Goal: Task Accomplishment & Management: Complete application form

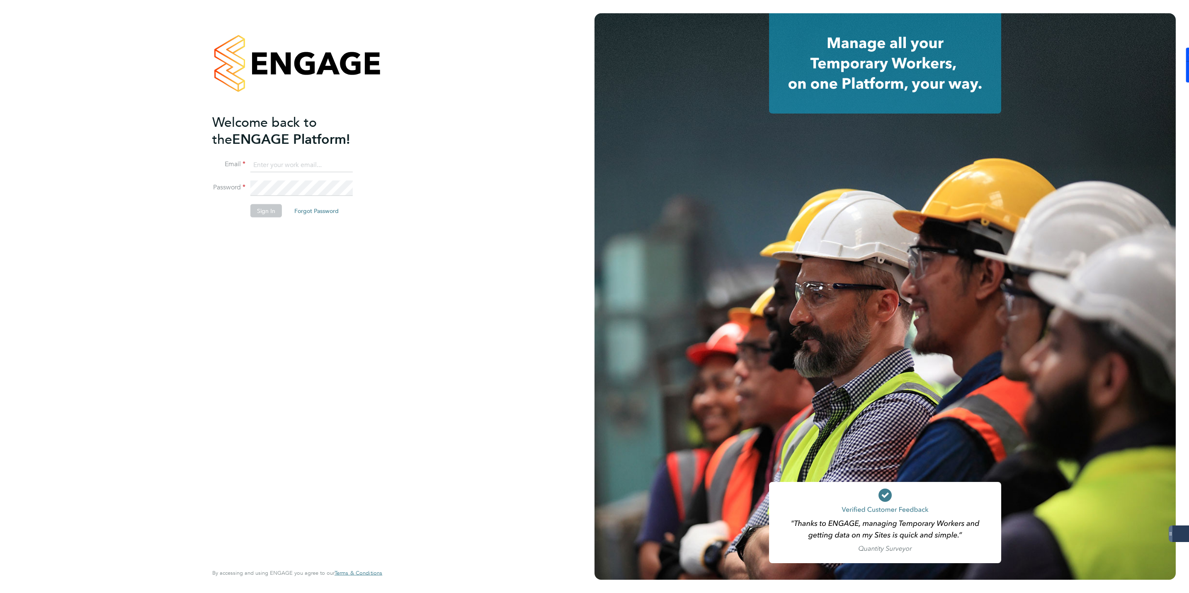
type input "jmcmurray@skilledcareers.co.uk"
click at [264, 213] on button "Sign In" at bounding box center [266, 210] width 32 height 13
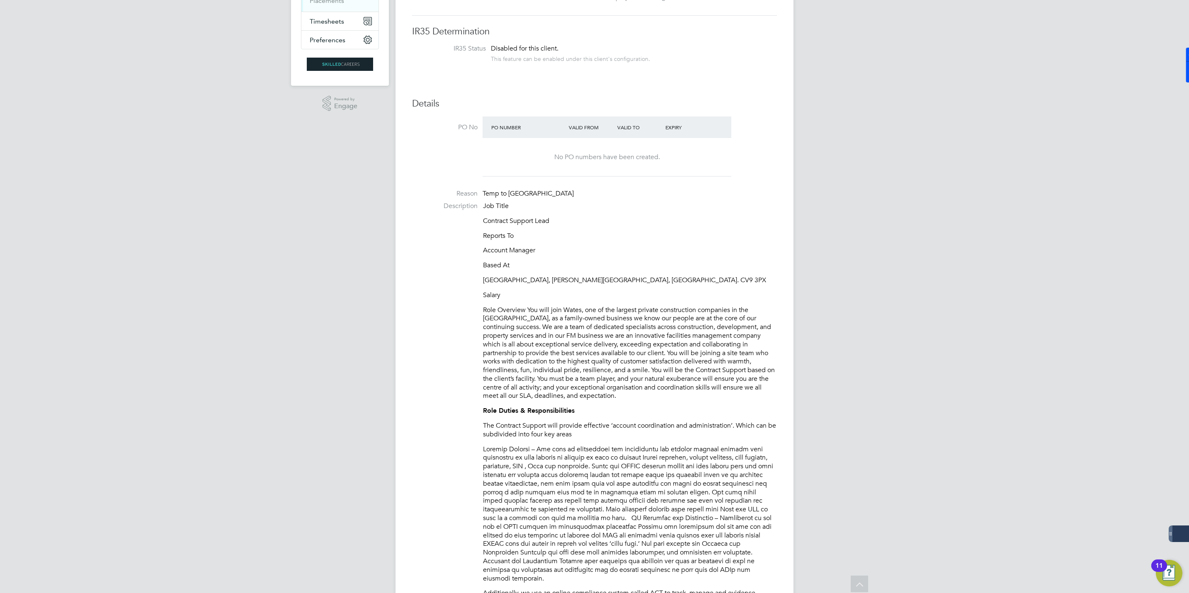
scroll to position [124, 0]
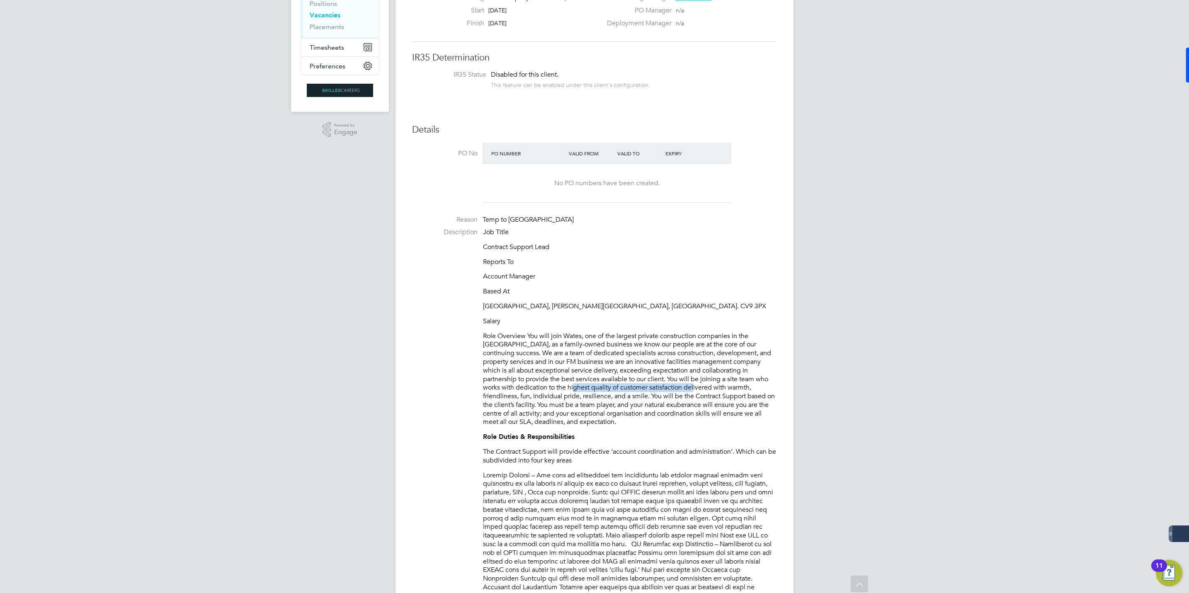
drag, startPoint x: 533, startPoint y: 385, endPoint x: 655, endPoint y: 386, distance: 122.7
click at [655, 386] on p "Role Overview You will join Wates, one of the largest private construction comp…" at bounding box center [630, 379] width 294 height 95
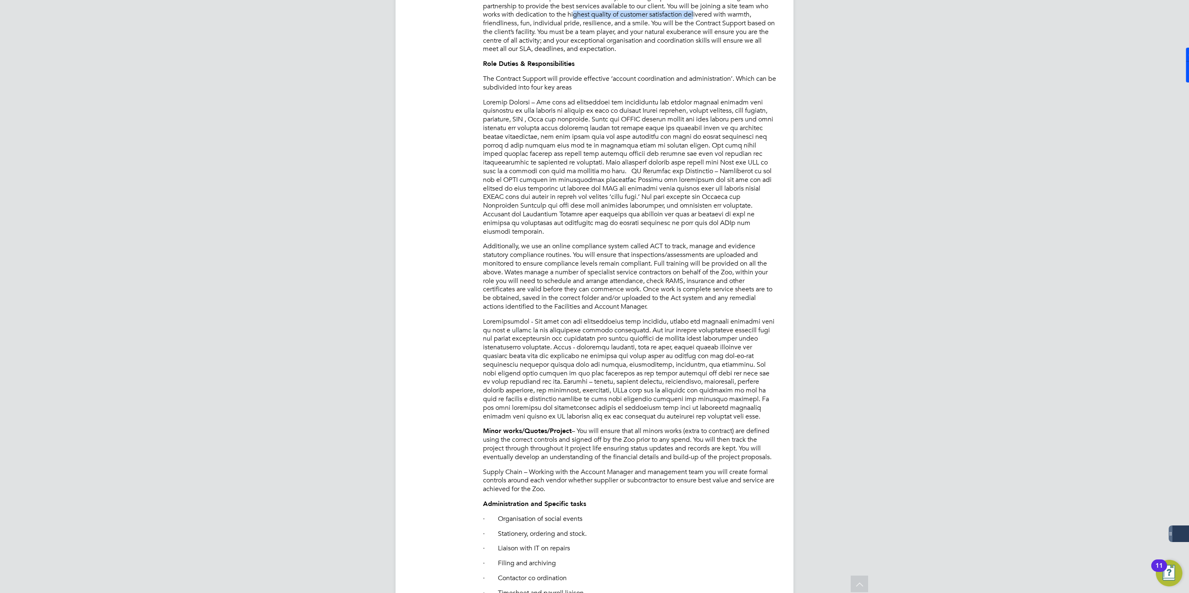
scroll to position [933, 0]
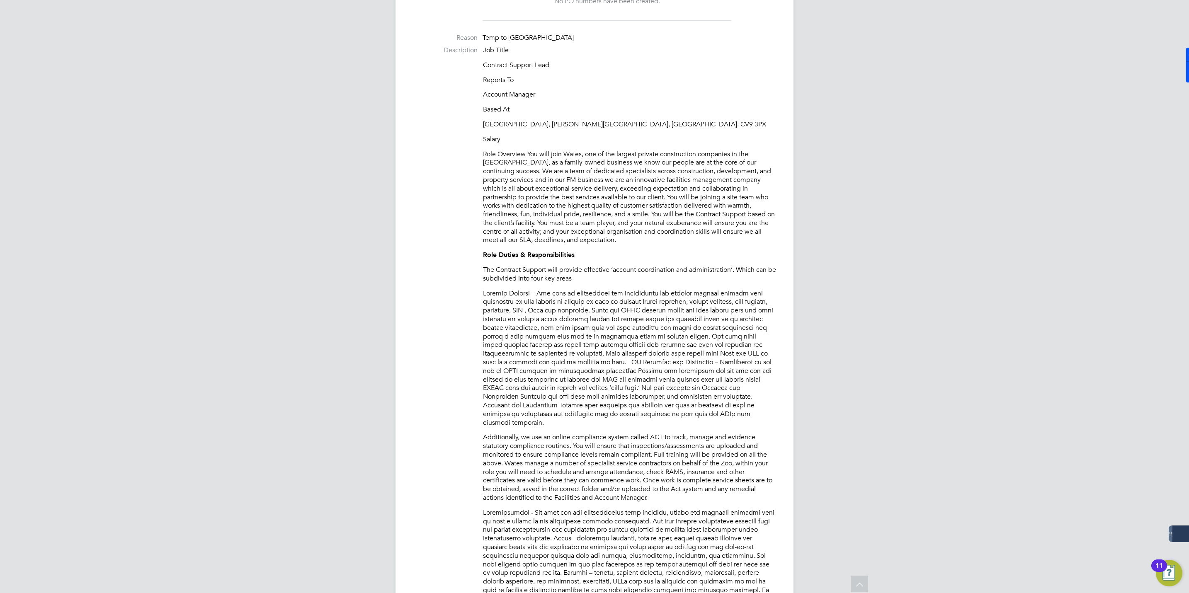
scroll to position [249, 0]
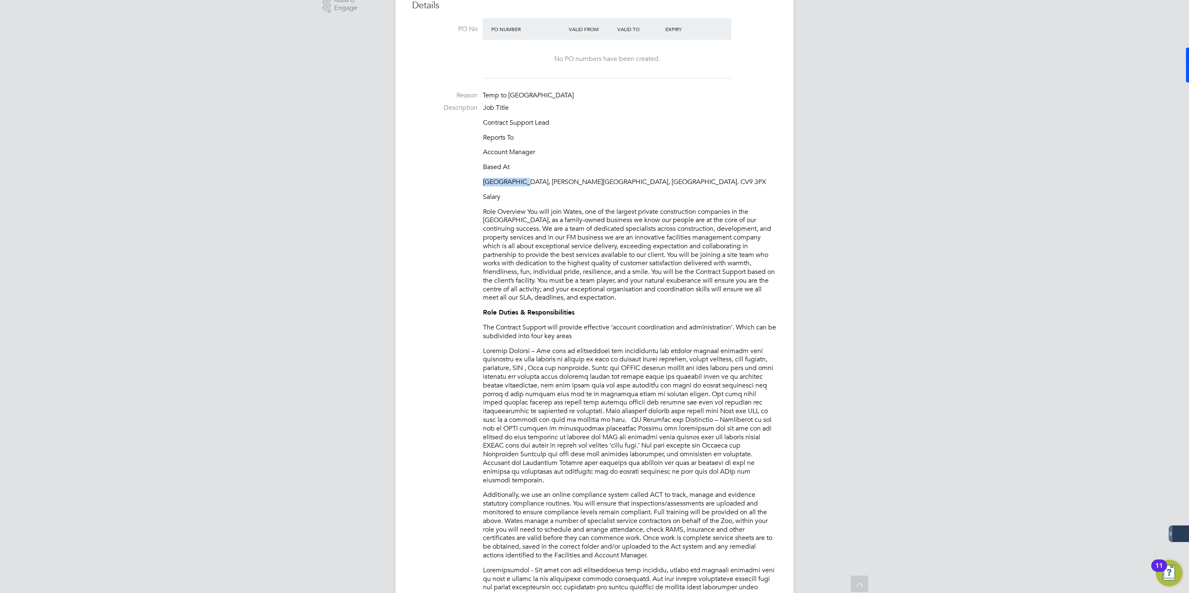
drag, startPoint x: 520, startPoint y: 183, endPoint x: 484, endPoint y: 183, distance: 36.5
click at [484, 183] on p "Twycross Zoo, Burton Road, Atherstone, Warwickshire. CV9 3PX" at bounding box center [630, 182] width 294 height 9
click at [674, 181] on p "Twycross Zoo, Burton Road, Atherstone, Warwickshire. CV9 3PX" at bounding box center [630, 182] width 294 height 9
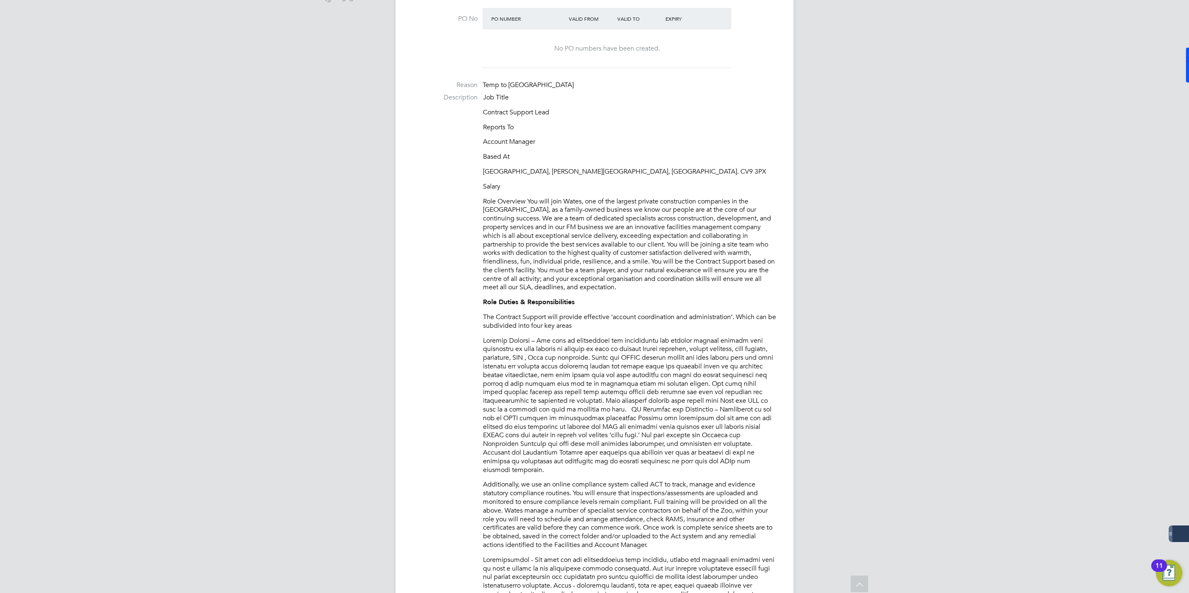
scroll to position [373, 0]
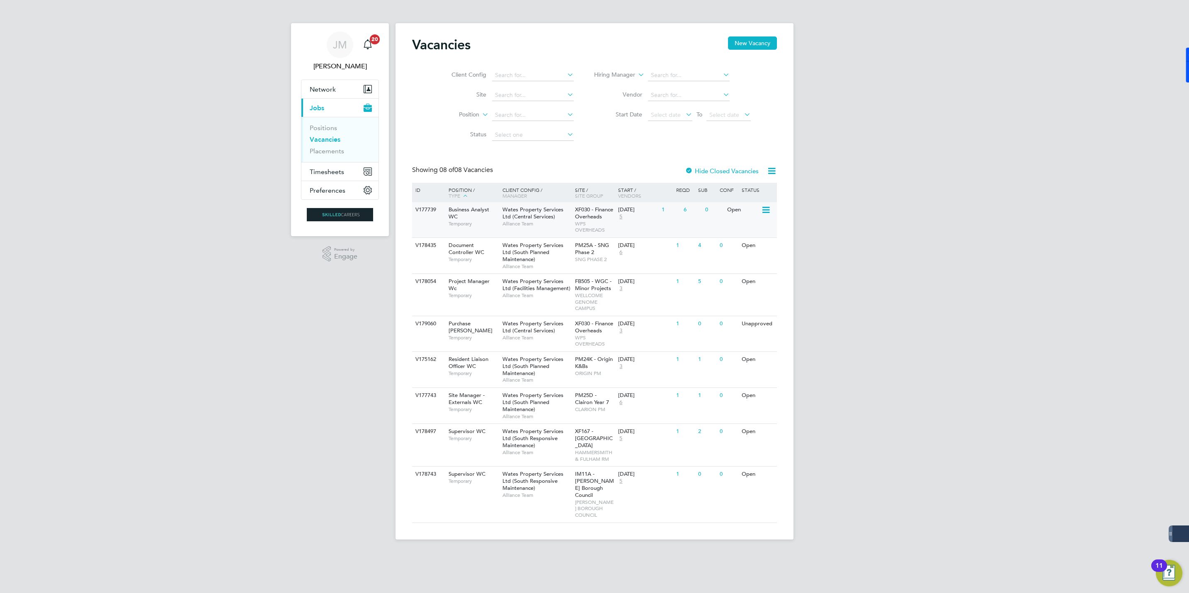
drag, startPoint x: 458, startPoint y: 218, endPoint x: 453, endPoint y: 213, distance: 7.1
click at [458, 218] on div "Business Analyst WC Temporary" at bounding box center [471, 216] width 58 height 29
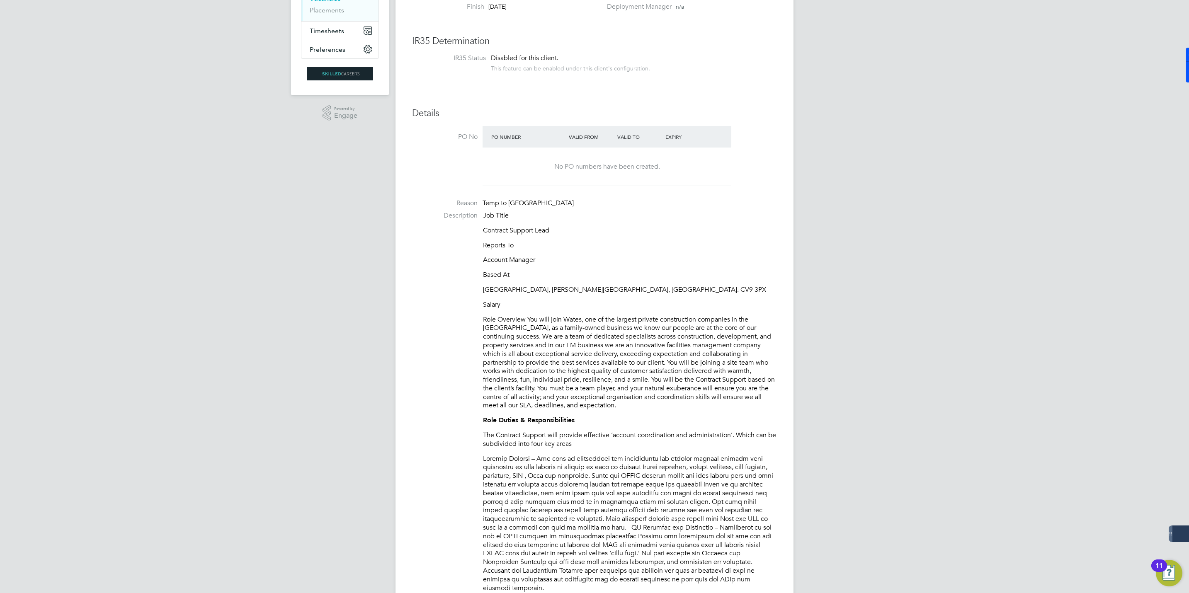
scroll to position [249, 0]
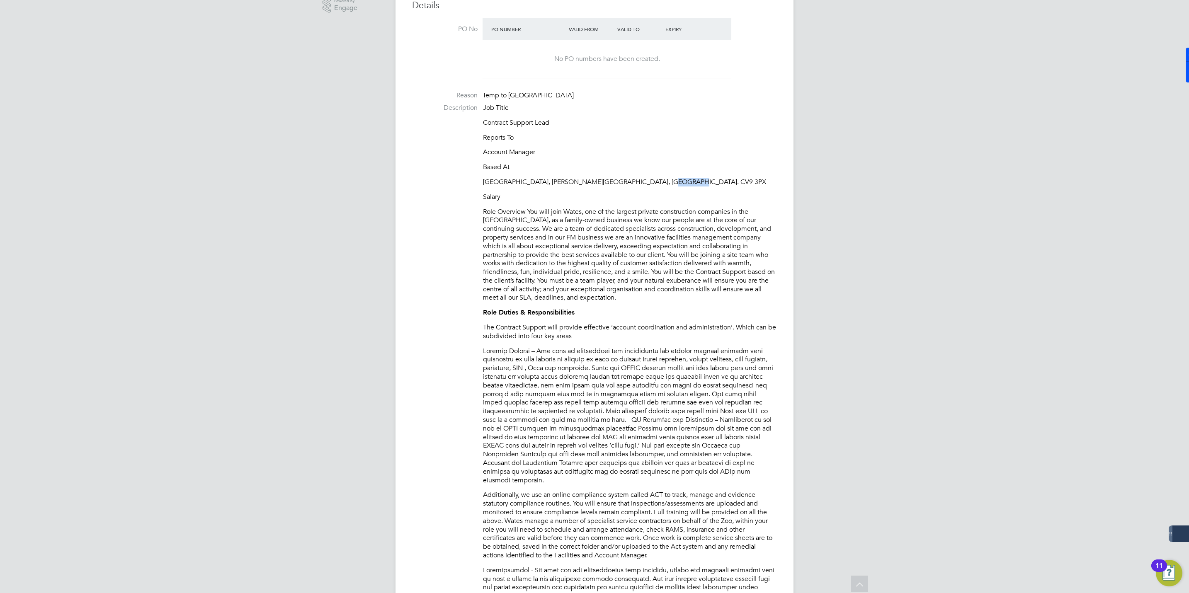
drag, startPoint x: 645, startPoint y: 183, endPoint x: 669, endPoint y: 182, distance: 24.1
click at [669, 182] on p "[GEOGRAPHIC_DATA], [PERSON_NAME][GEOGRAPHIC_DATA], [GEOGRAPHIC_DATA]. CV9 3PX" at bounding box center [630, 182] width 294 height 9
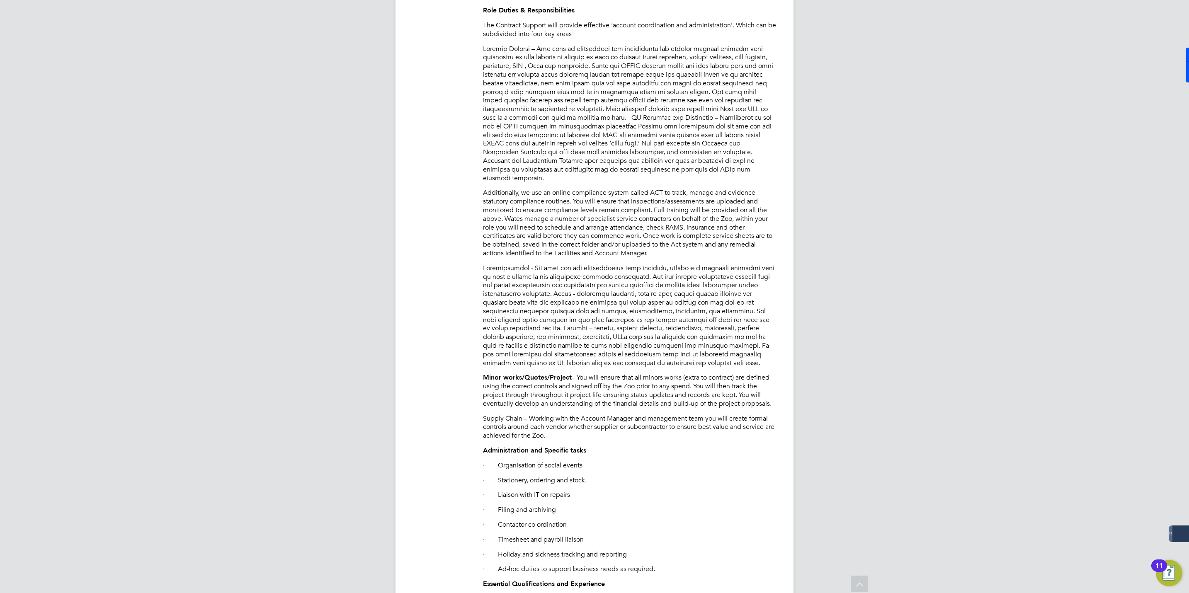
scroll to position [622, 0]
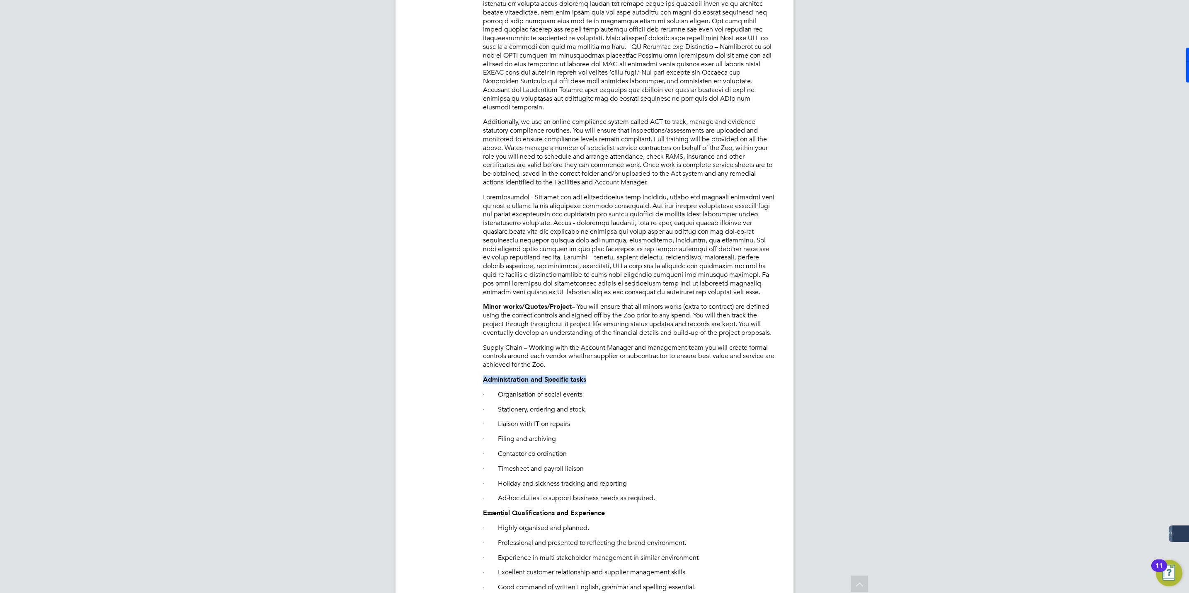
drag, startPoint x: 483, startPoint y: 372, endPoint x: 595, endPoint y: 370, distance: 111.9
click at [595, 376] on p "Administration and Specific tasks" at bounding box center [630, 380] width 294 height 9
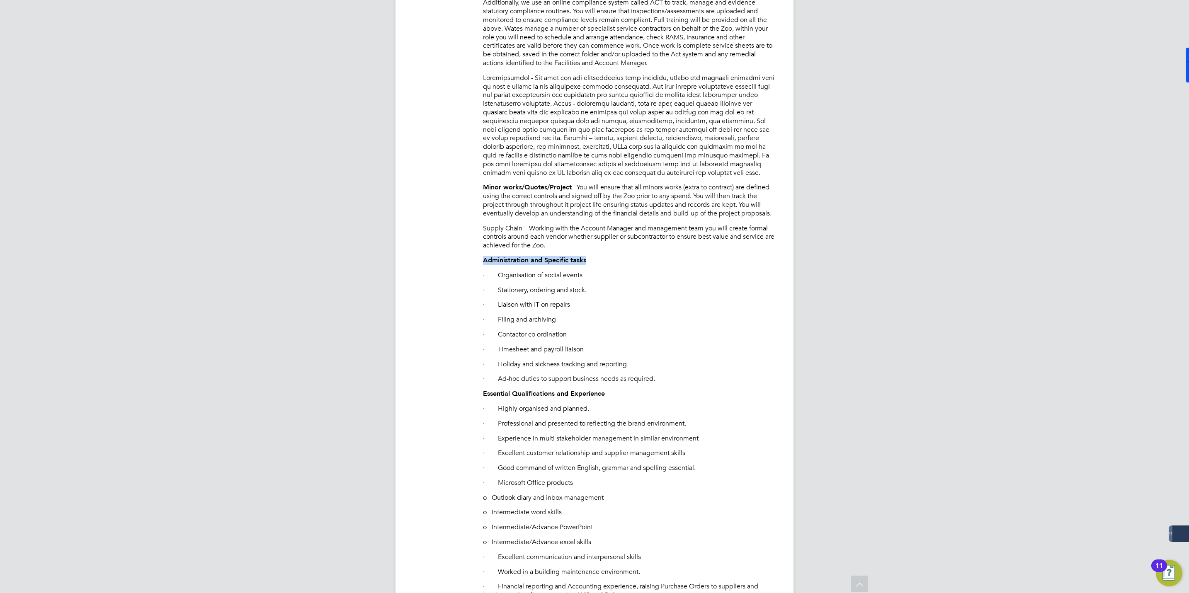
scroll to position [684, 0]
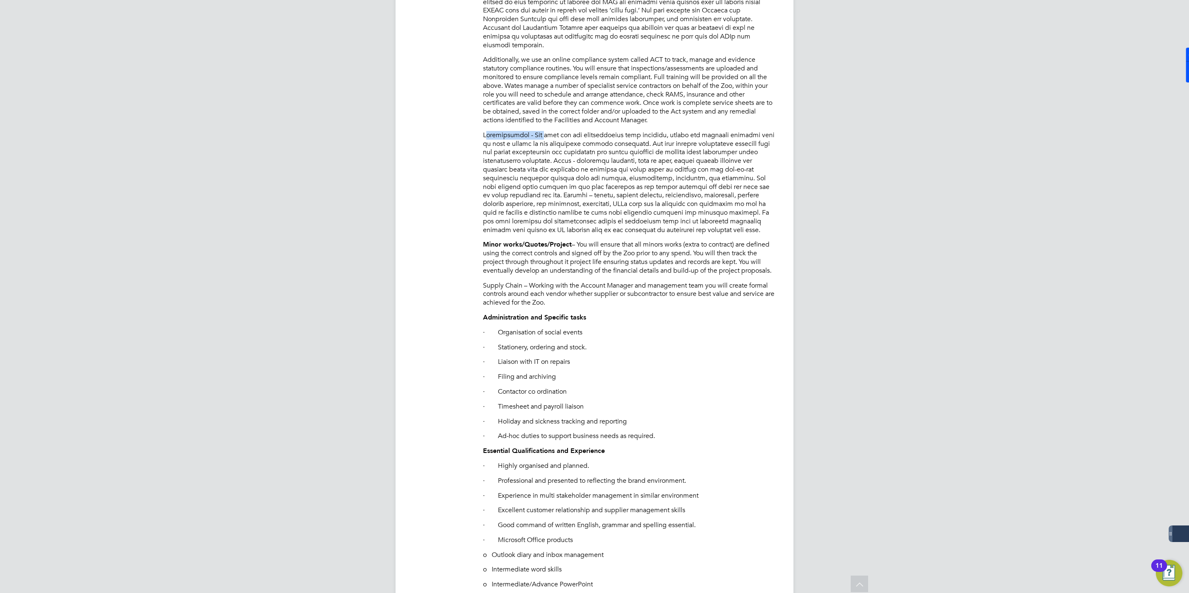
drag, startPoint x: 486, startPoint y: 125, endPoint x: 550, endPoint y: 120, distance: 63.6
click at [550, 120] on div "Job Title Contract Support Lead Reports To Account Manager Based At Twycross Zo…" at bounding box center [630, 248] width 294 height 1161
drag, startPoint x: 668, startPoint y: 124, endPoint x: 652, endPoint y: 126, distance: 16.7
click at [652, 131] on p at bounding box center [630, 183] width 294 height 104
drag, startPoint x: 652, startPoint y: 126, endPoint x: 676, endPoint y: 124, distance: 24.1
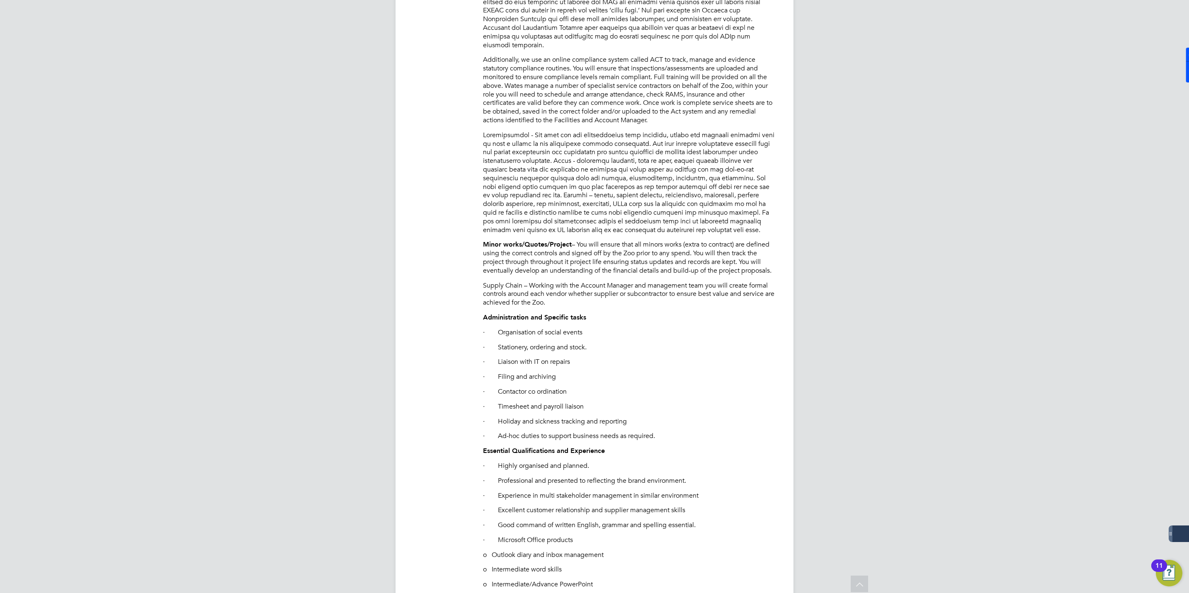
click at [676, 131] on p at bounding box center [630, 183] width 294 height 104
click at [674, 131] on p at bounding box center [630, 183] width 294 height 104
drag, startPoint x: 484, startPoint y: 234, endPoint x: 559, endPoint y: 238, distance: 75.1
click at [559, 240] on strong "Minor works/Quotes/Project" at bounding box center [527, 244] width 89 height 8
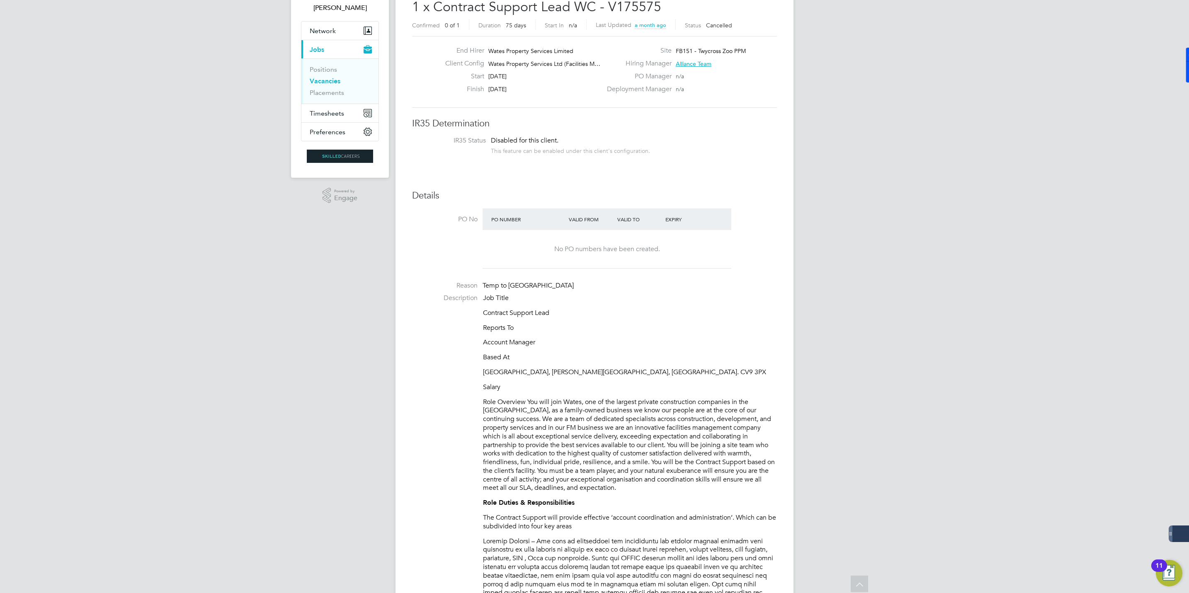
scroll to position [0, 0]
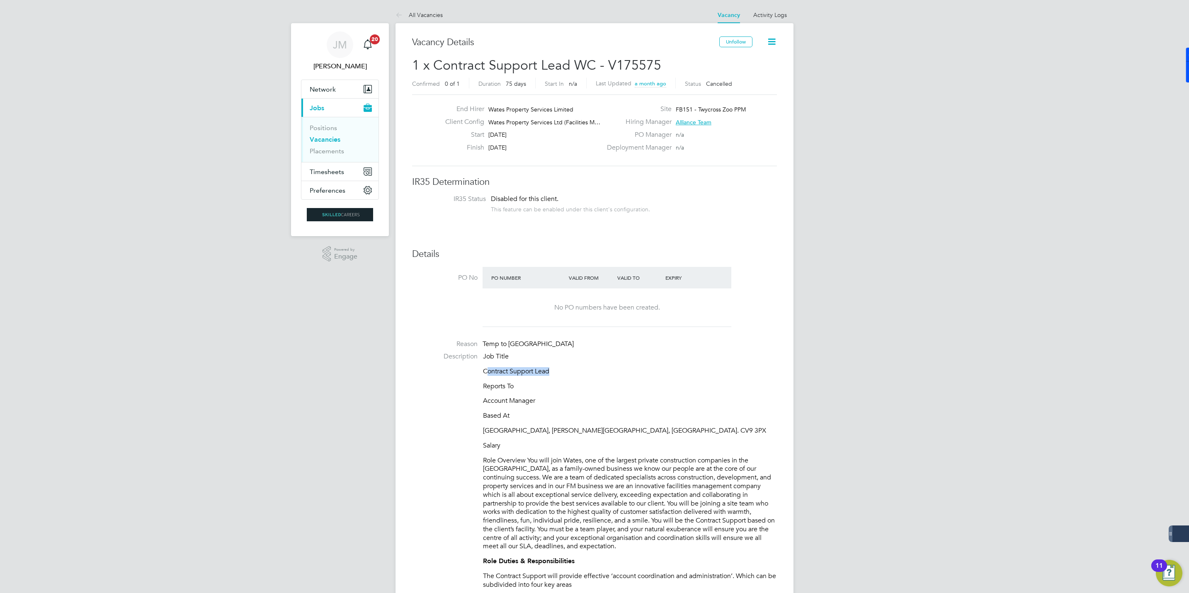
drag, startPoint x: 492, startPoint y: 370, endPoint x: 556, endPoint y: 367, distance: 63.9
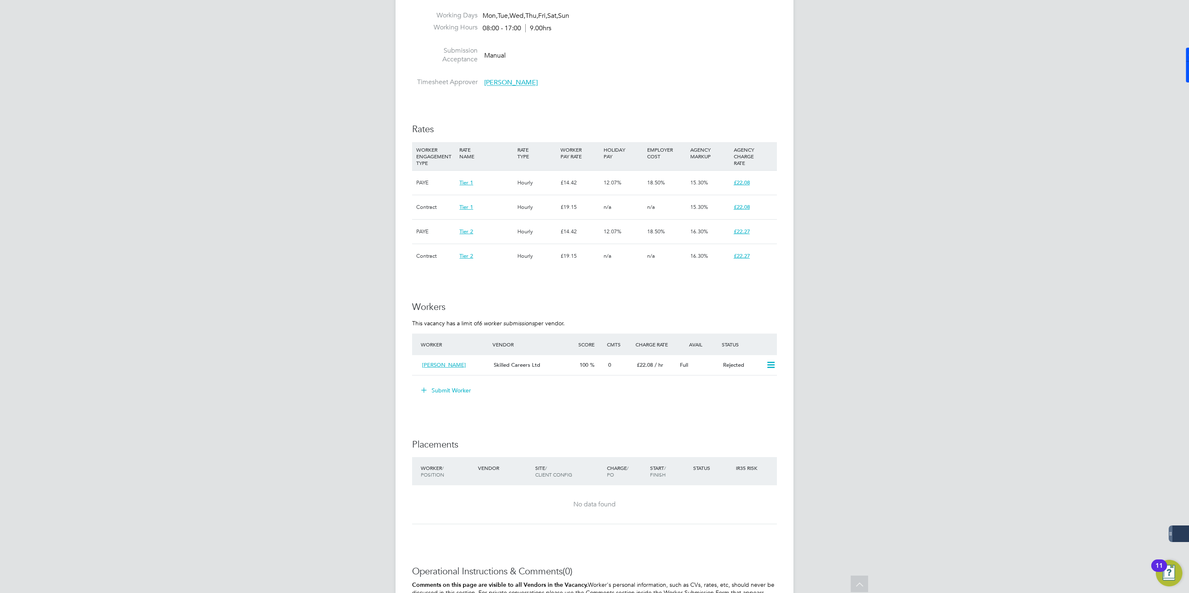
click at [445, 384] on button "Submit Worker" at bounding box center [446, 390] width 62 height 13
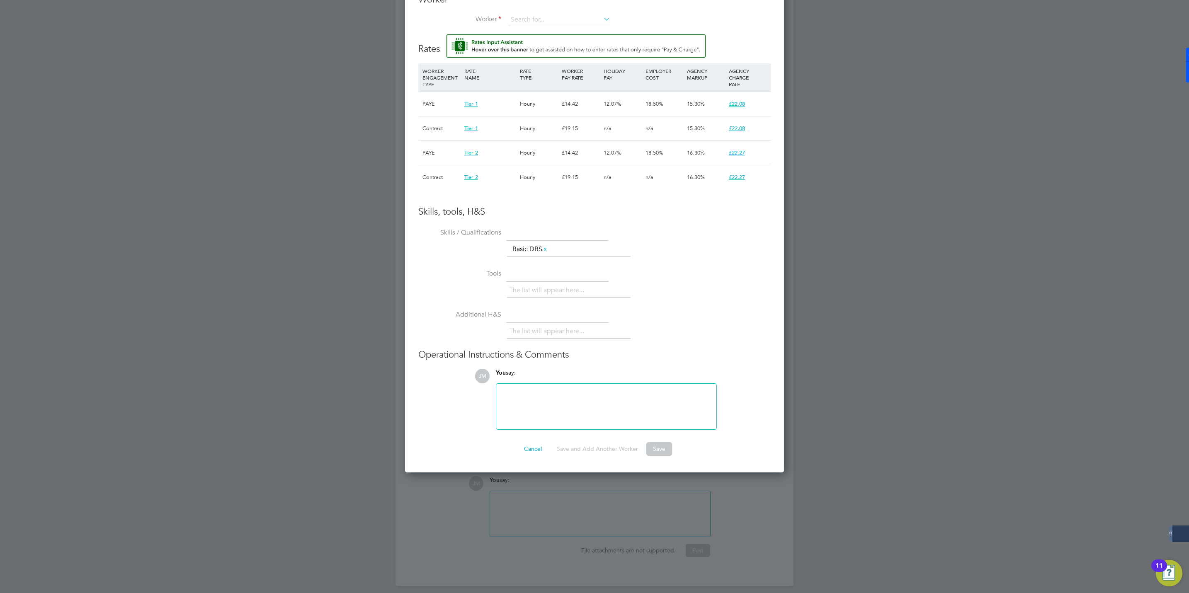
click at [538, 44] on li "+ Add new" at bounding box center [558, 42] width 103 height 11
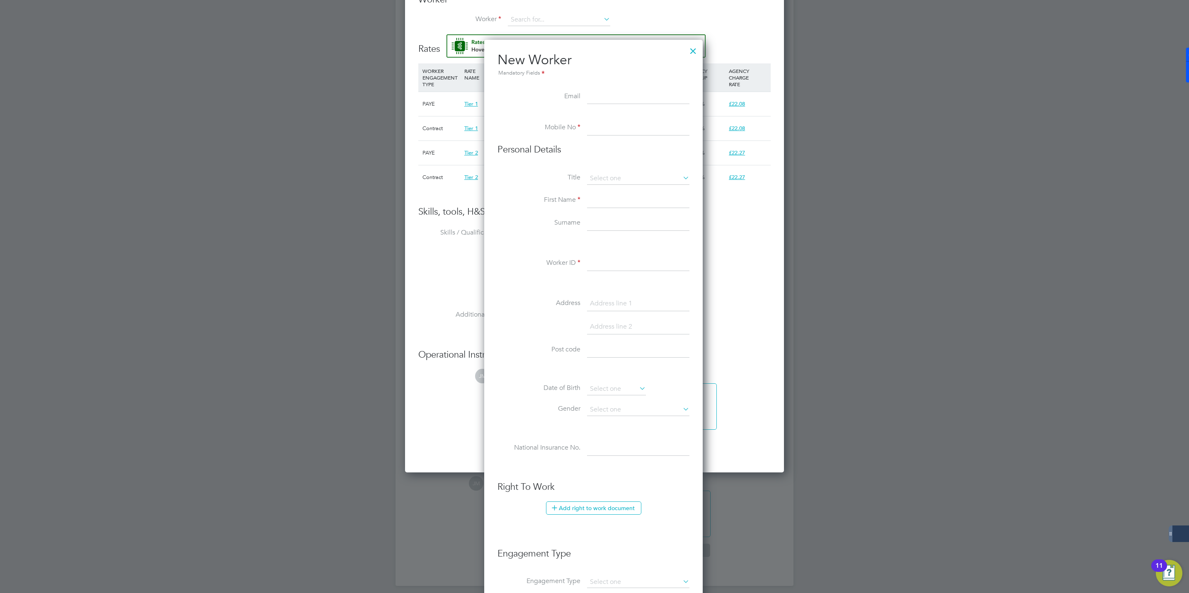
click at [600, 204] on input at bounding box center [638, 200] width 102 height 15
paste input "Dawn Haig"
drag, startPoint x: 609, startPoint y: 199, endPoint x: 662, endPoint y: 196, distance: 52.7
click at [662, 196] on input "Dawn Haig" at bounding box center [638, 200] width 102 height 15
type input "Dawn"
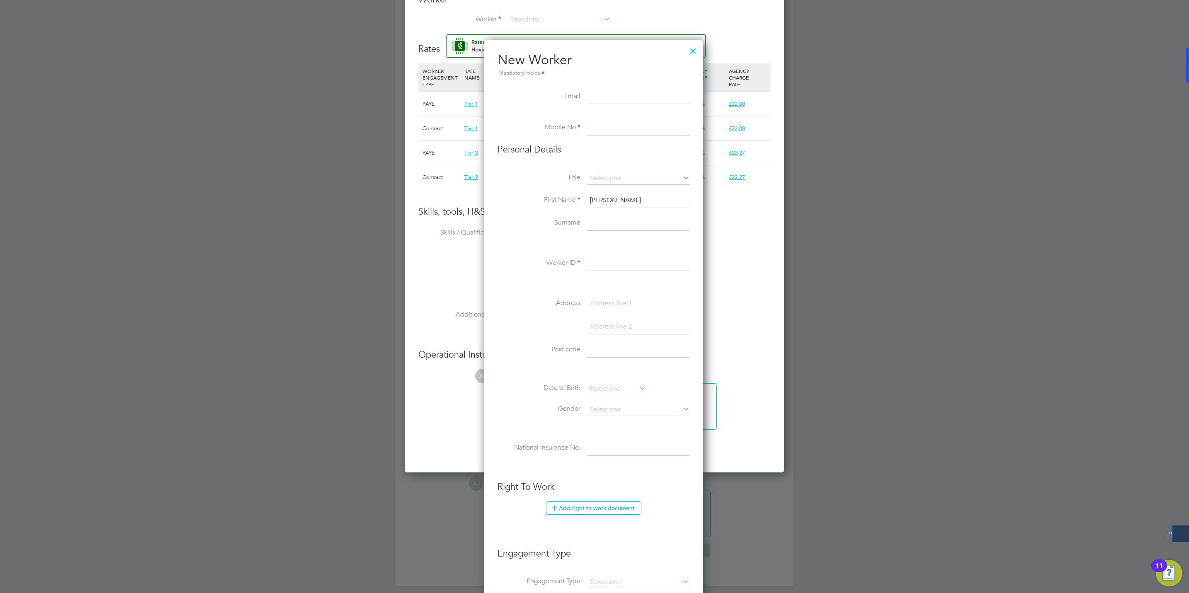
click at [596, 219] on input at bounding box center [638, 223] width 102 height 15
paste input "Haig"
type input "Haig"
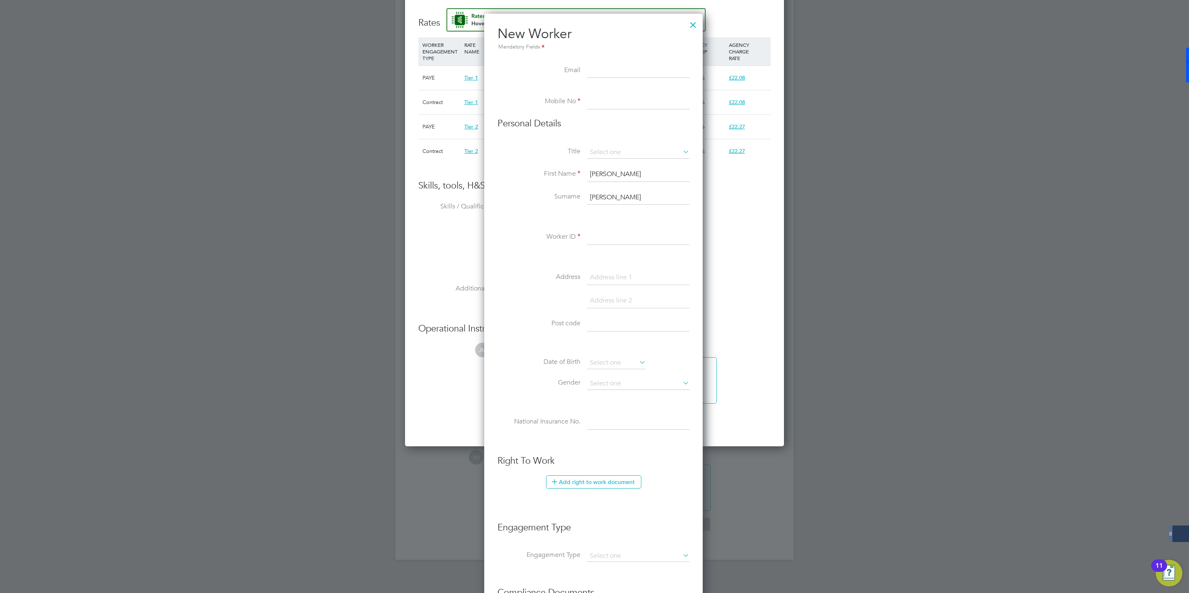
scroll to position [1605, 0]
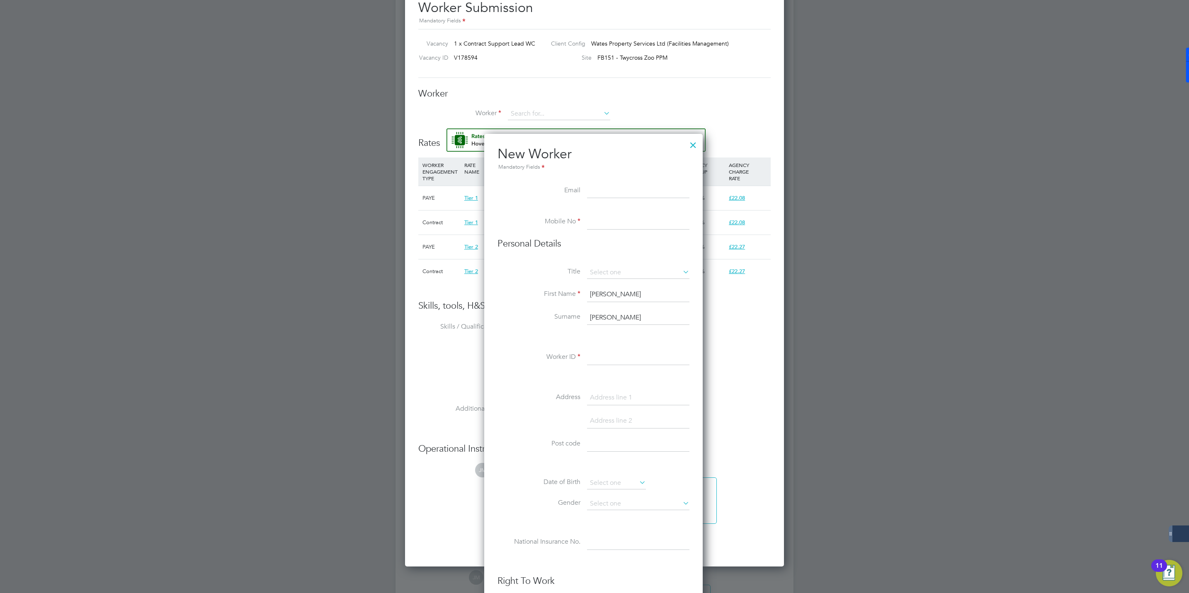
click at [602, 360] on input at bounding box center [638, 357] width 102 height 15
paste input "505630"
type input "505630"
click at [596, 221] on input at bounding box center [638, 222] width 102 height 15
paste input "+44 7789 406319"
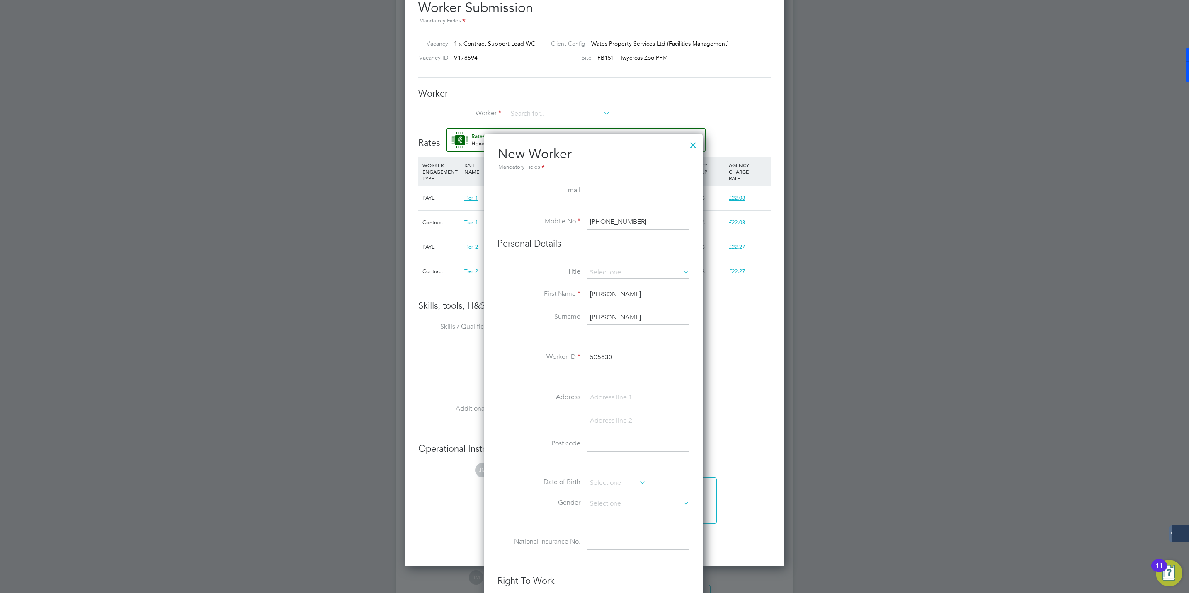
drag, startPoint x: 606, startPoint y: 221, endPoint x: 514, endPoint y: 226, distance: 92.6
click at [514, 226] on li "Mobile No +44 7789 406319" at bounding box center [593, 226] width 192 height 23
drag, startPoint x: 602, startPoint y: 223, endPoint x: 560, endPoint y: 224, distance: 42.7
click at [560, 224] on li "Mobile No +44 7789 406319" at bounding box center [593, 226] width 192 height 23
type input "07789 406319"
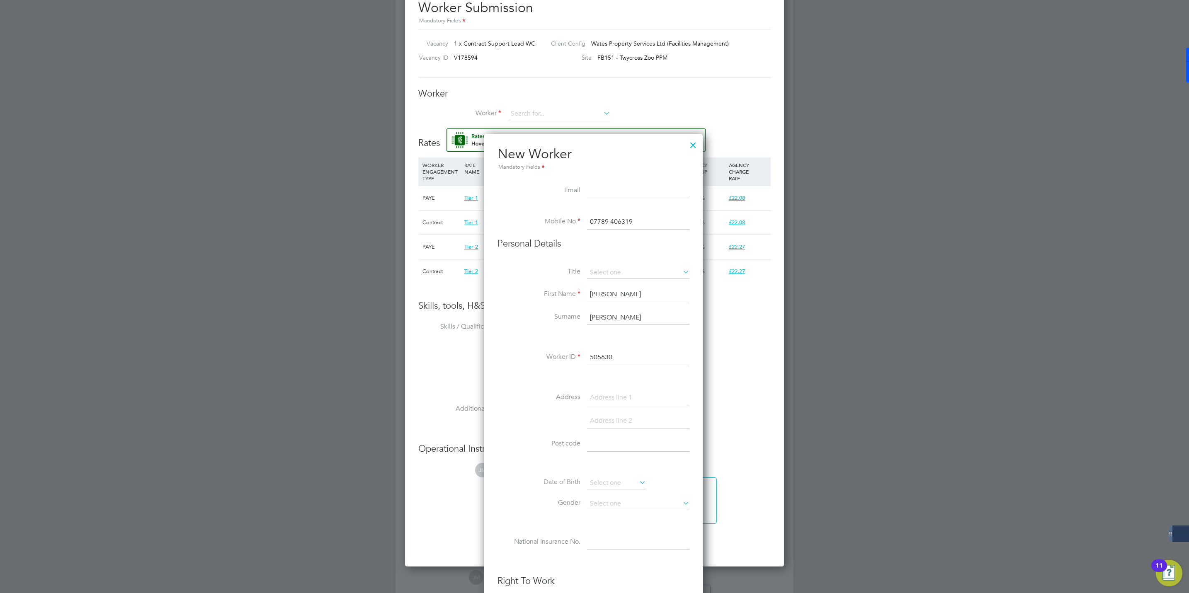
click at [613, 188] on input at bounding box center [638, 191] width 102 height 15
click at [604, 184] on input at bounding box center [638, 191] width 102 height 15
paste input "dawnhaig@gmail.com"
type input "dawnhaig@gmail.com"
click at [556, 259] on li "Personal Details" at bounding box center [593, 252] width 192 height 29
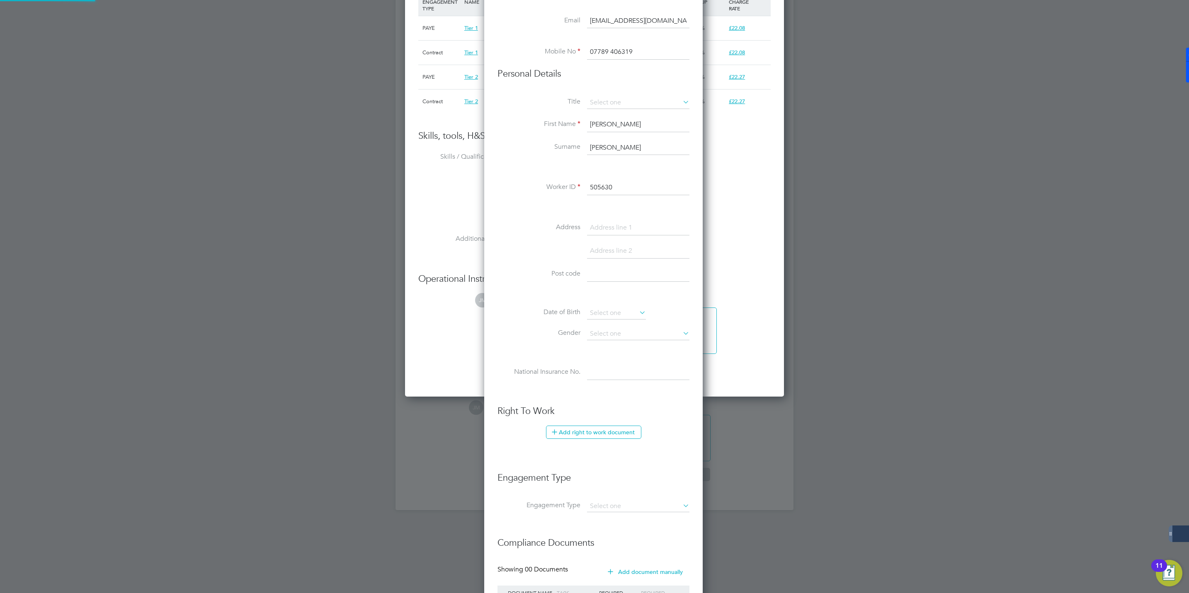
scroll to position [1853, 0]
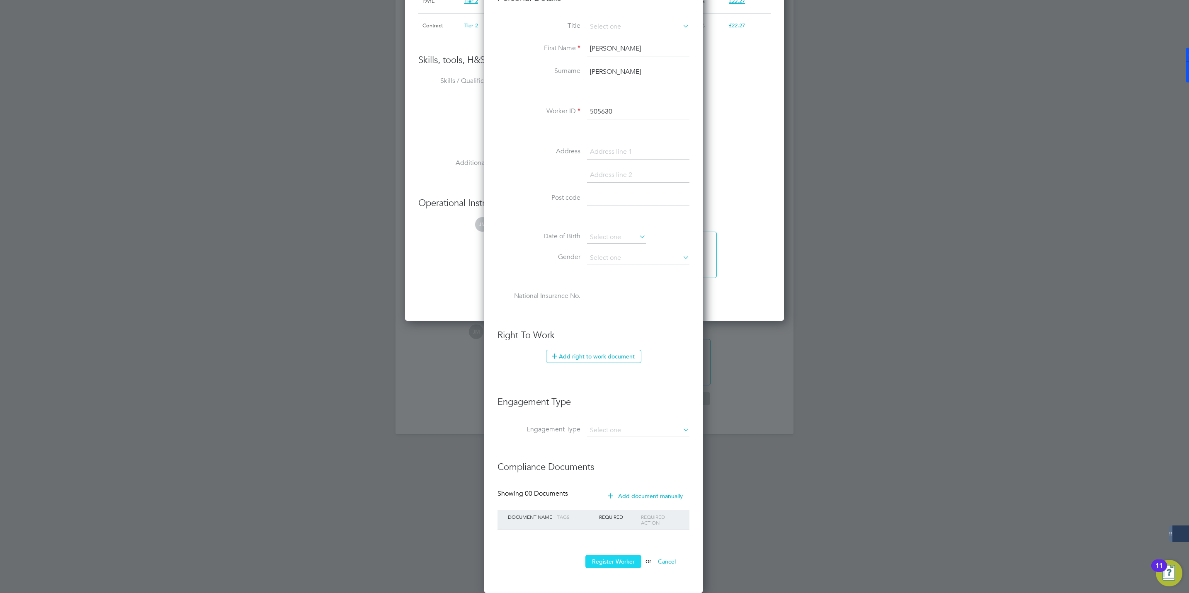
click at [605, 561] on button "Register Worker" at bounding box center [613, 561] width 56 height 13
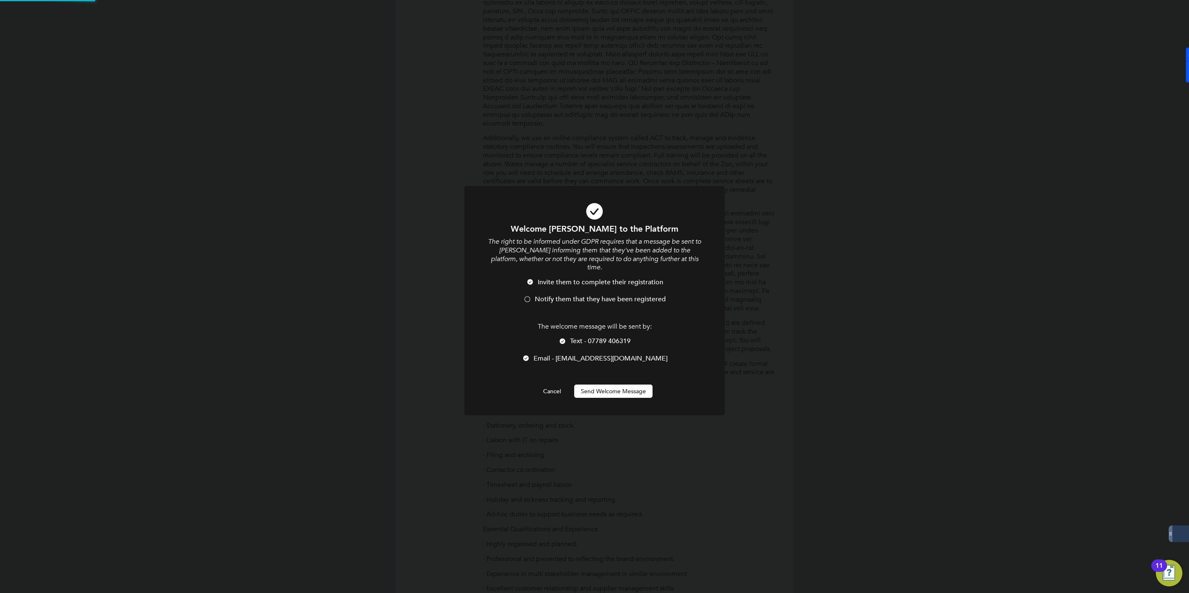
scroll to position [0, 0]
click at [523, 296] on div at bounding box center [527, 300] width 8 height 8
click at [607, 385] on button "Send Welcome Message" at bounding box center [613, 391] width 78 height 13
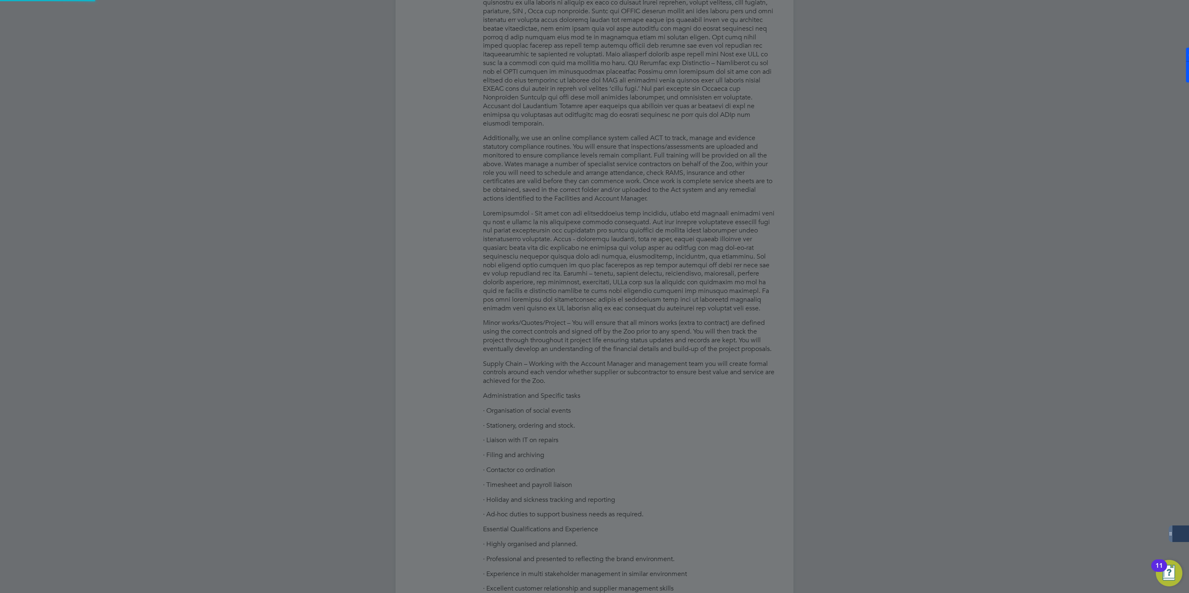
type input "Dawn Haig (505630)"
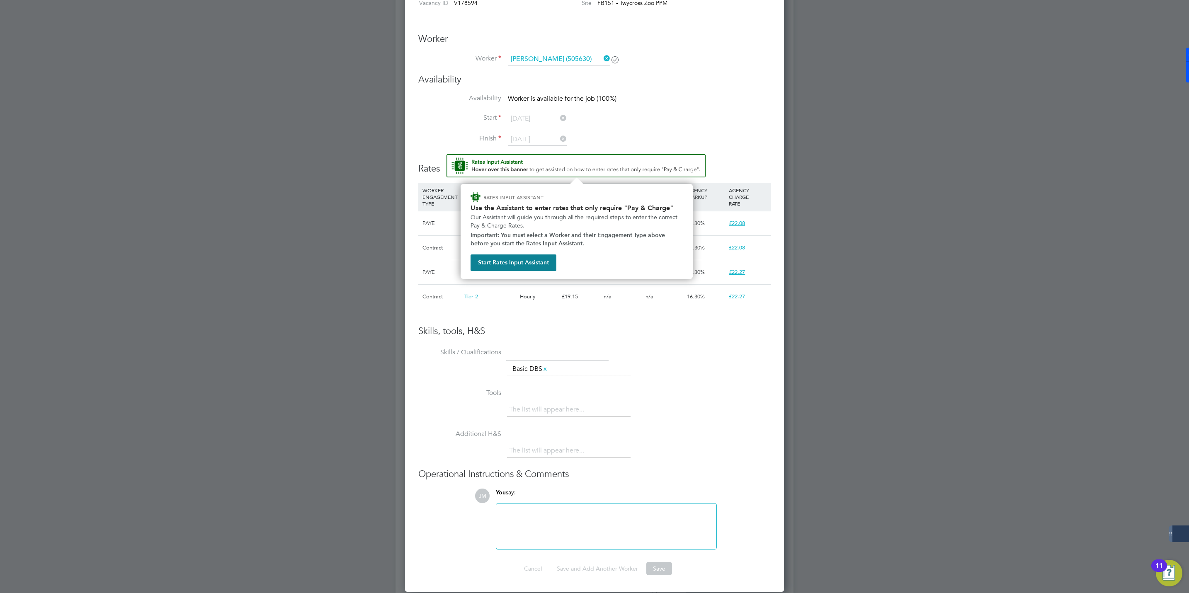
scroll to position [1699, 0]
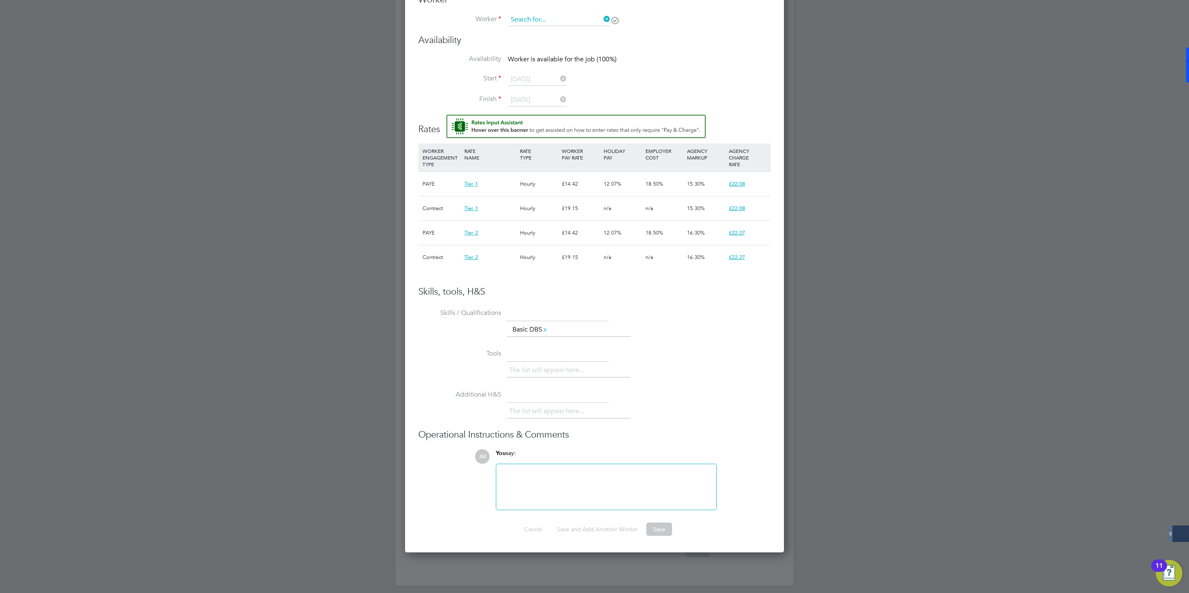
click at [570, 20] on input at bounding box center [559, 20] width 102 height 12
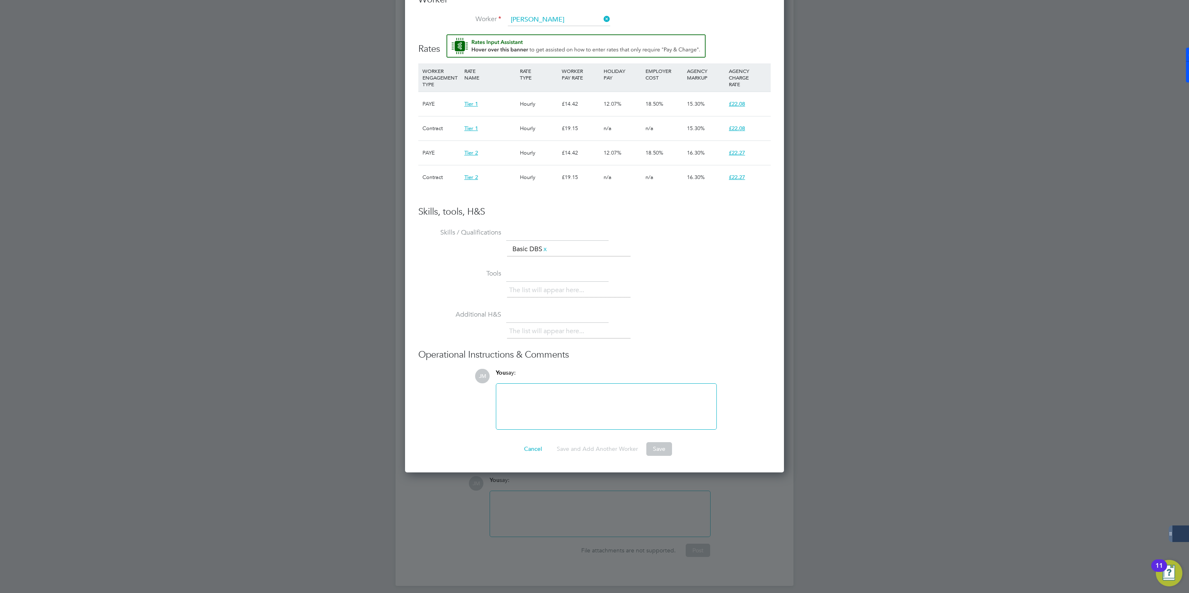
click at [543, 29] on li "Dawn Haig (505630)" at bounding box center [570, 32] width 127 height 11
type input "Dawn Haig (505630)"
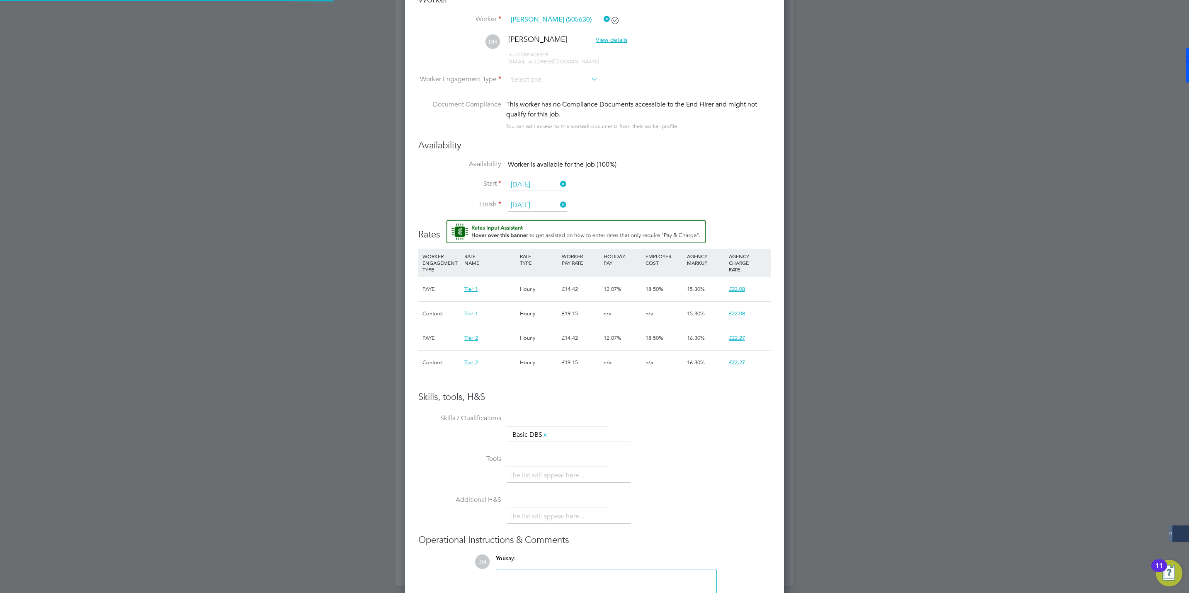
scroll to position [773, 379]
click at [530, 78] on input at bounding box center [553, 80] width 90 height 12
click at [524, 89] on li "Contract" at bounding box center [552, 92] width 91 height 11
type input "Contract"
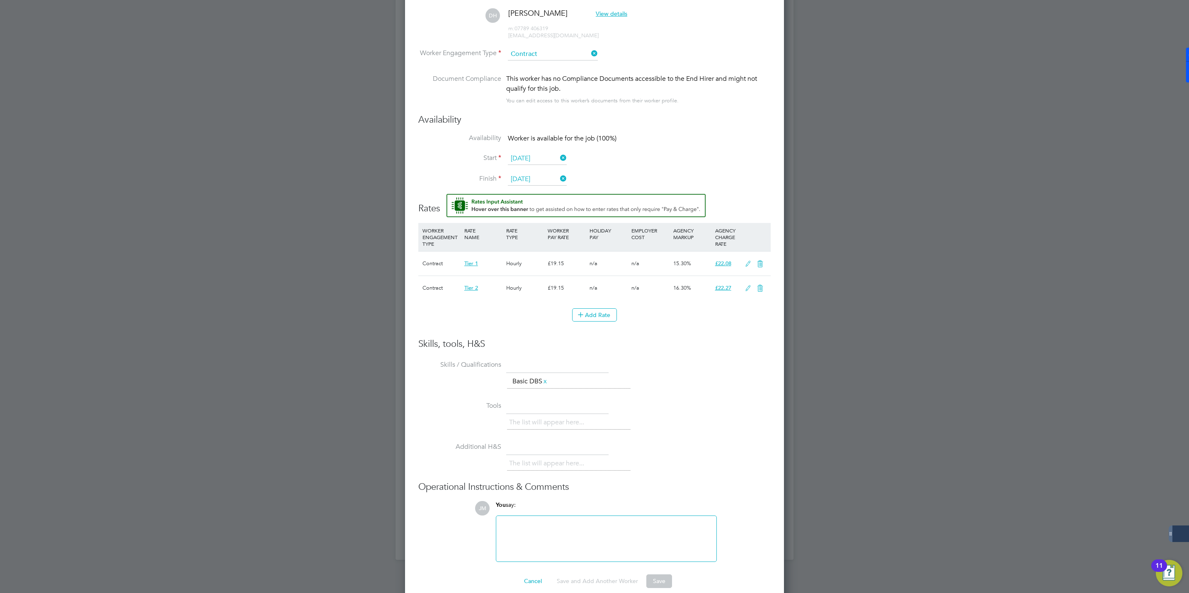
scroll to position [1738, 0]
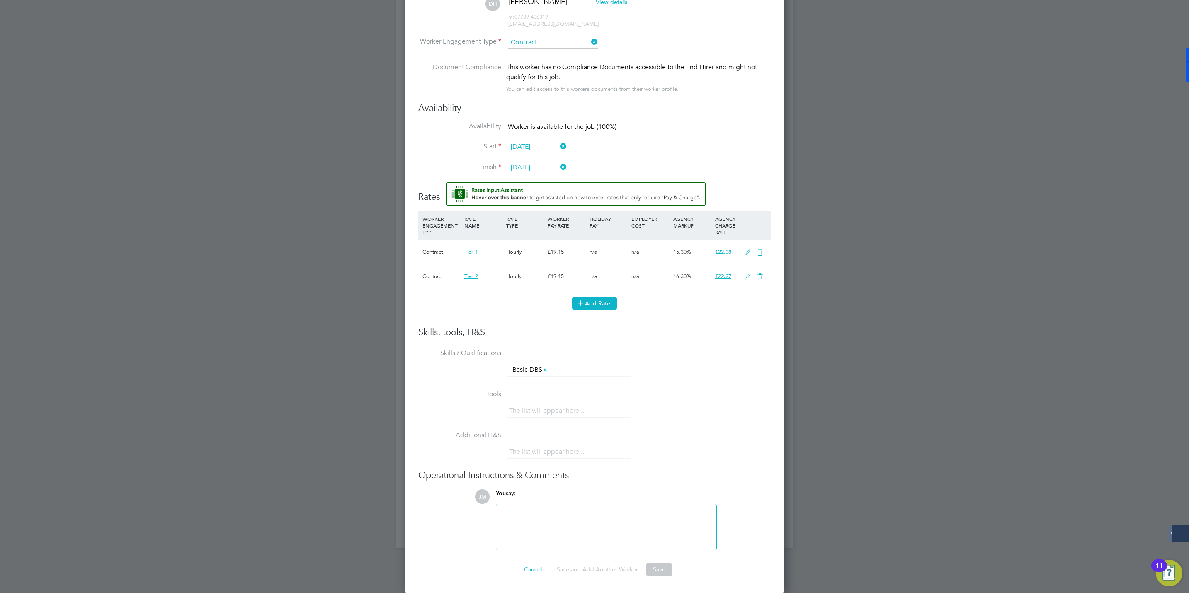
click at [599, 301] on button "Add Rate" at bounding box center [594, 303] width 45 height 13
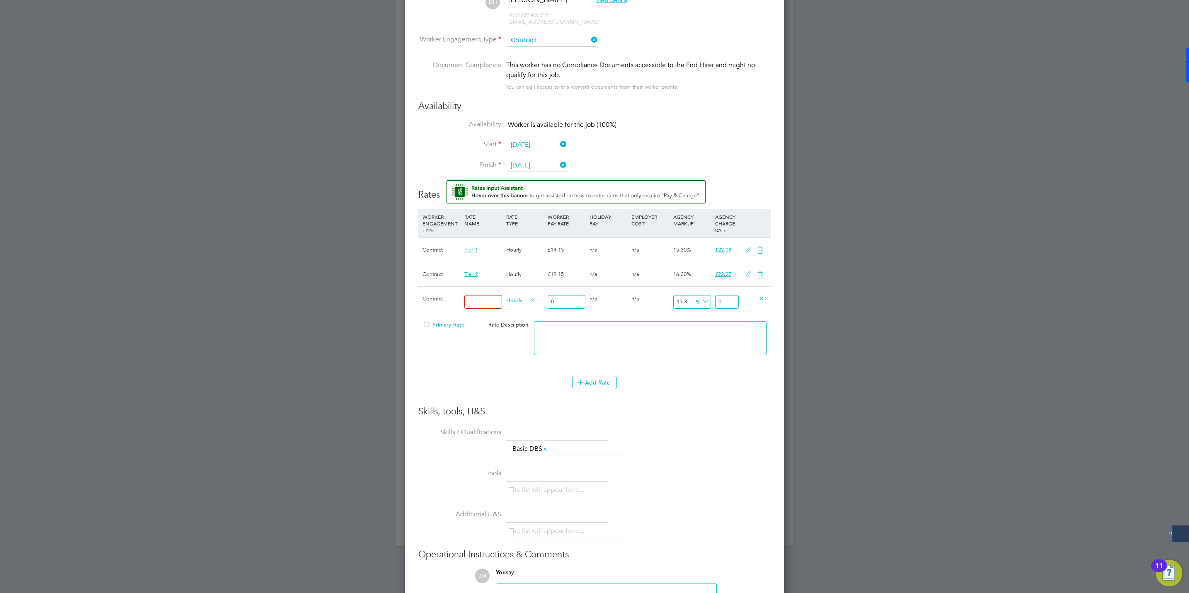
click at [490, 300] on input at bounding box center [483, 302] width 38 height 14
type input "Rate"
click at [565, 303] on input "0" at bounding box center [567, 302] width 38 height 14
type input "2"
type input "2.306"
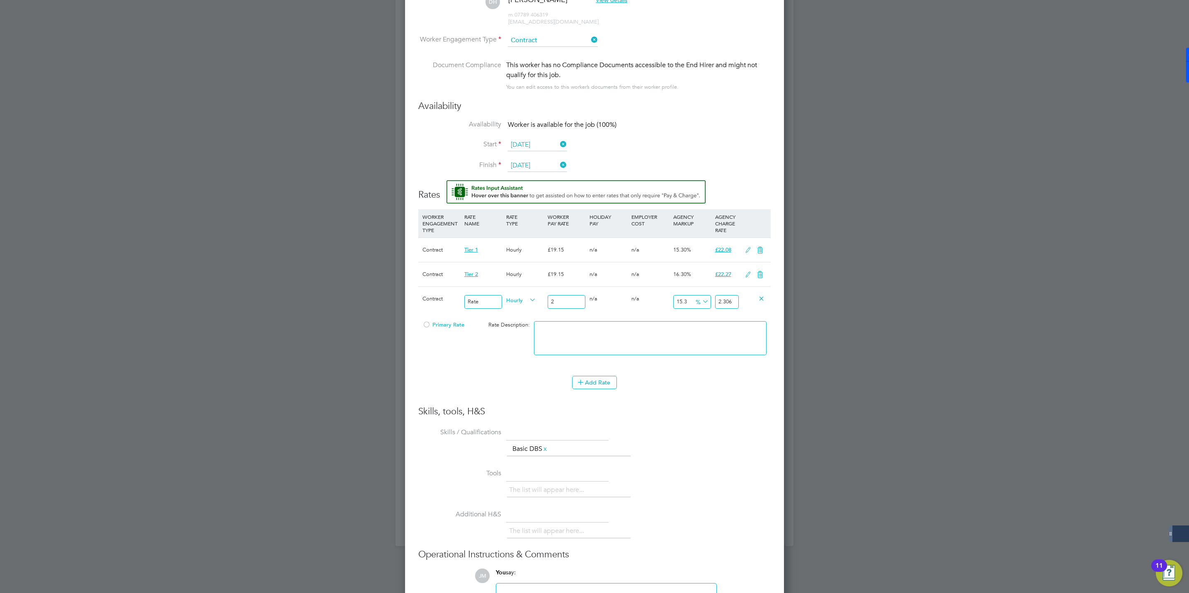
type input "20"
type input "23.06"
type input "2"
type input "2.306"
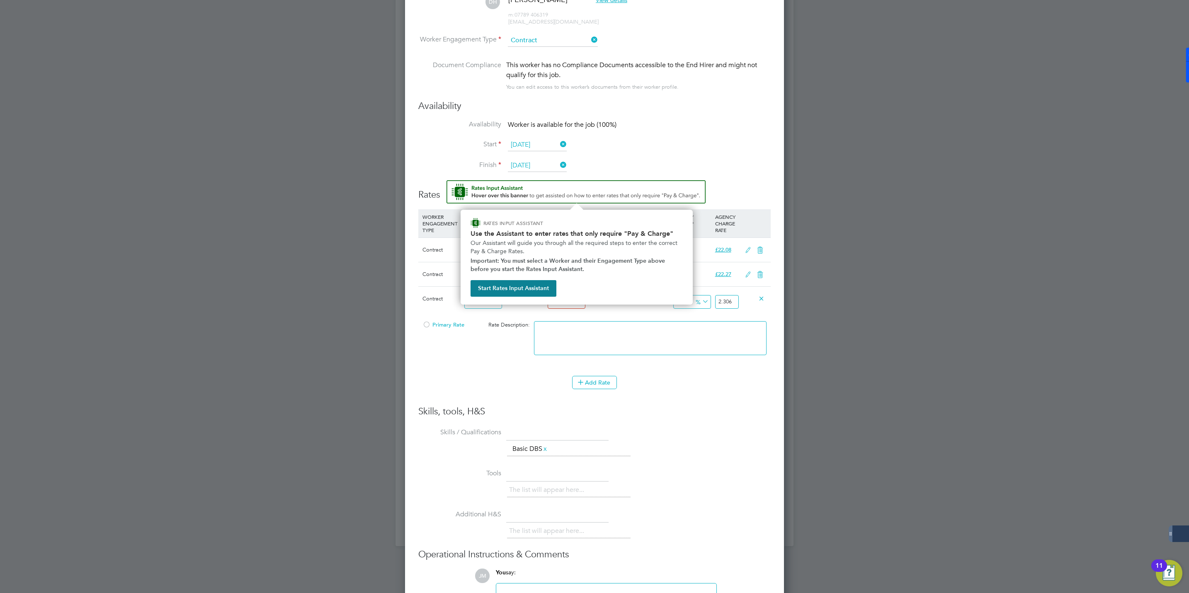
type input "0"
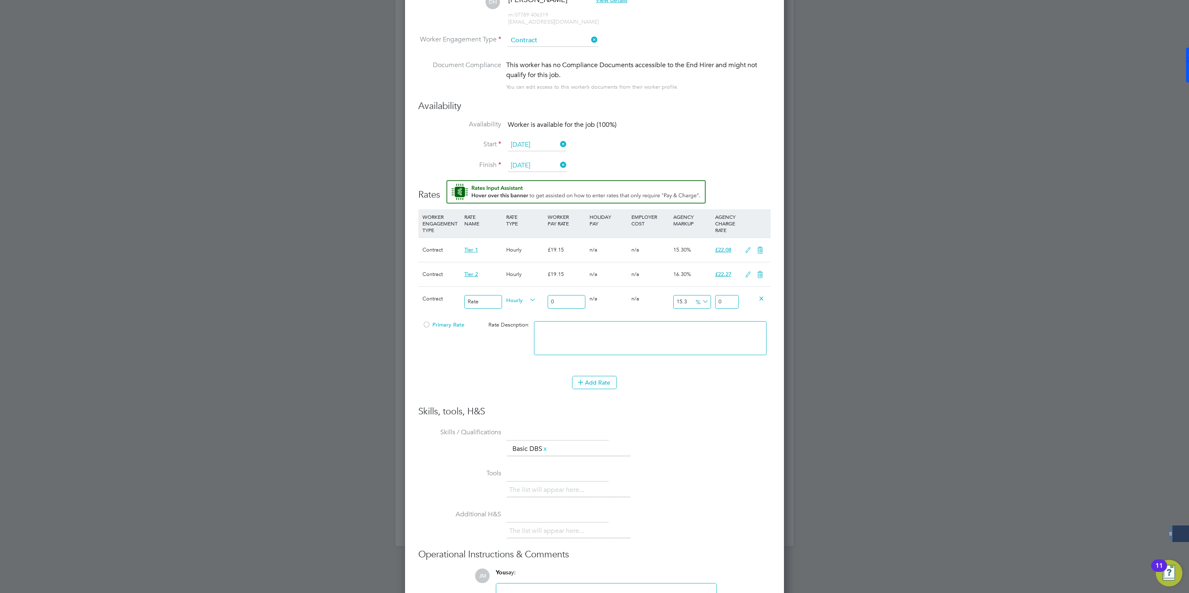
drag, startPoint x: 596, startPoint y: 37, endPoint x: 560, endPoint y: 43, distance: 36.5
click at [589, 38] on icon at bounding box center [589, 40] width 0 height 12
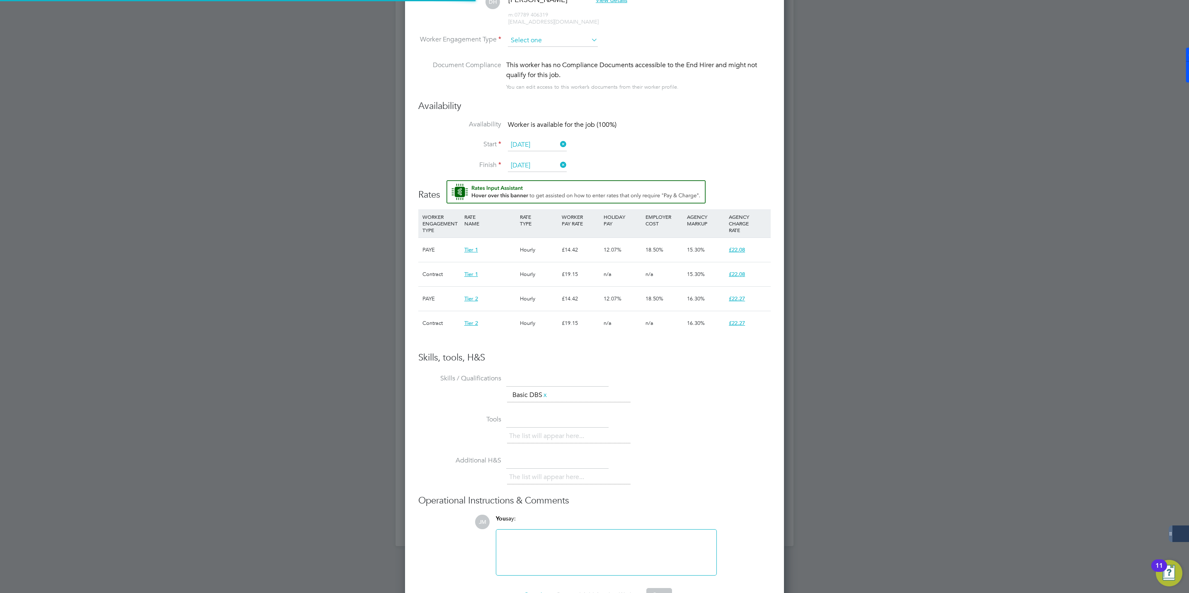
click at [540, 40] on input at bounding box center [553, 40] width 90 height 12
click at [525, 66] on li "PAYE" at bounding box center [552, 63] width 91 height 11
type input "PAYE"
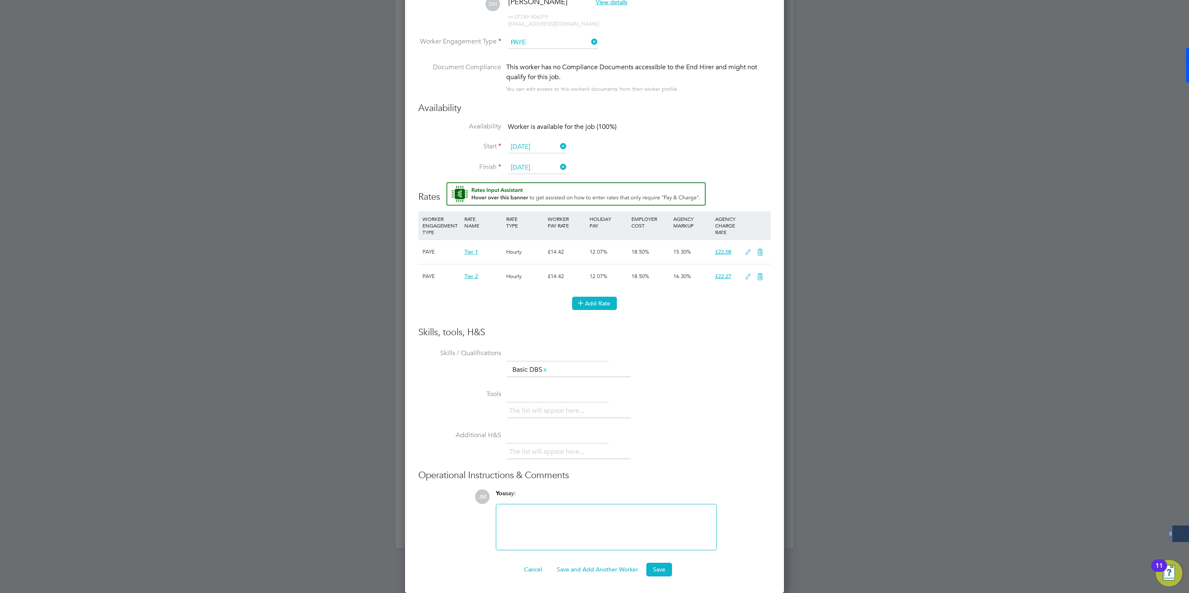
click at [600, 297] on button "Add Rate" at bounding box center [594, 303] width 45 height 13
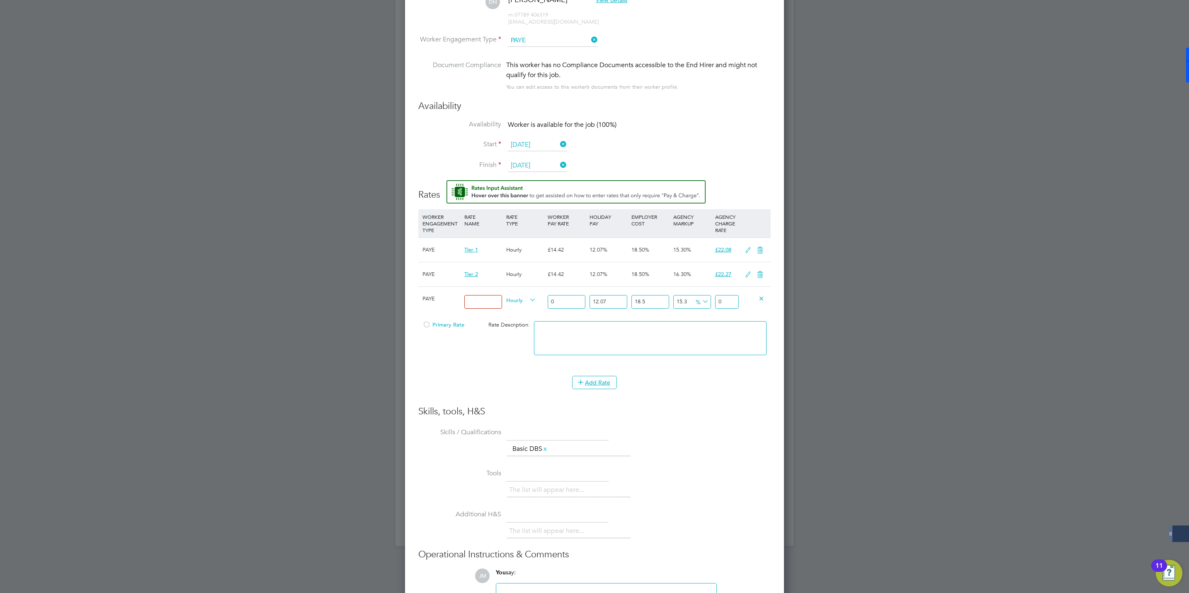
click at [483, 299] on input at bounding box center [483, 302] width 38 height 14
type input "PAYE"
click at [564, 297] on input "0" at bounding box center [567, 302] width 38 height 14
click at [558, 301] on input "0" at bounding box center [567, 302] width 38 height 14
type input "1"
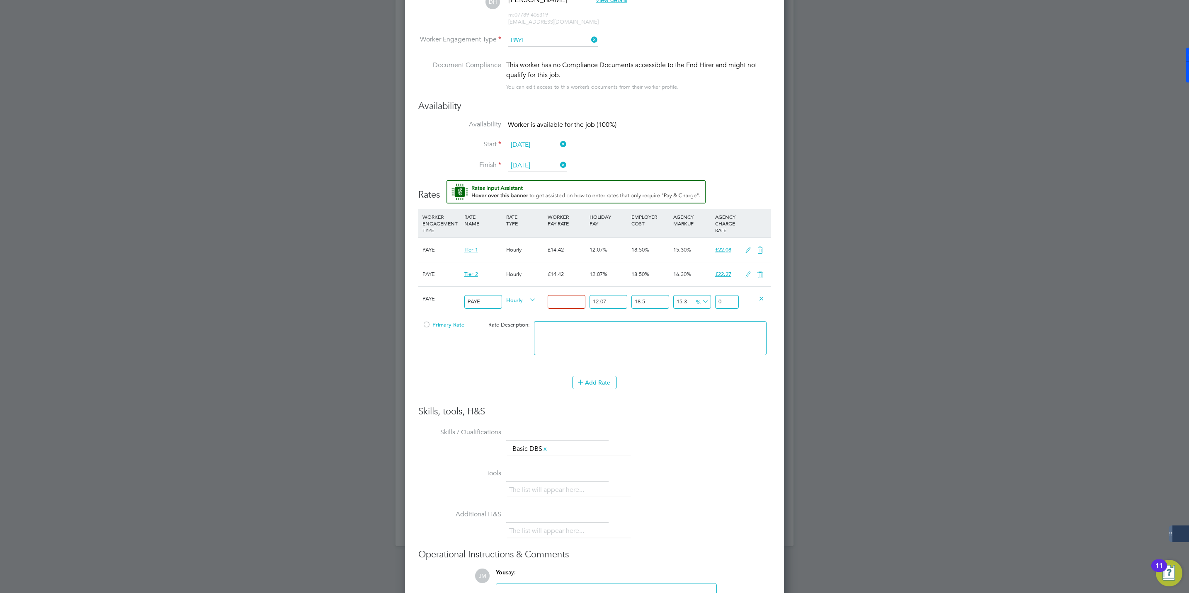
type input "1.5312180135"
type input "15"
type input "22.9682702025"
type input "15.5"
type input "23.73387920925"
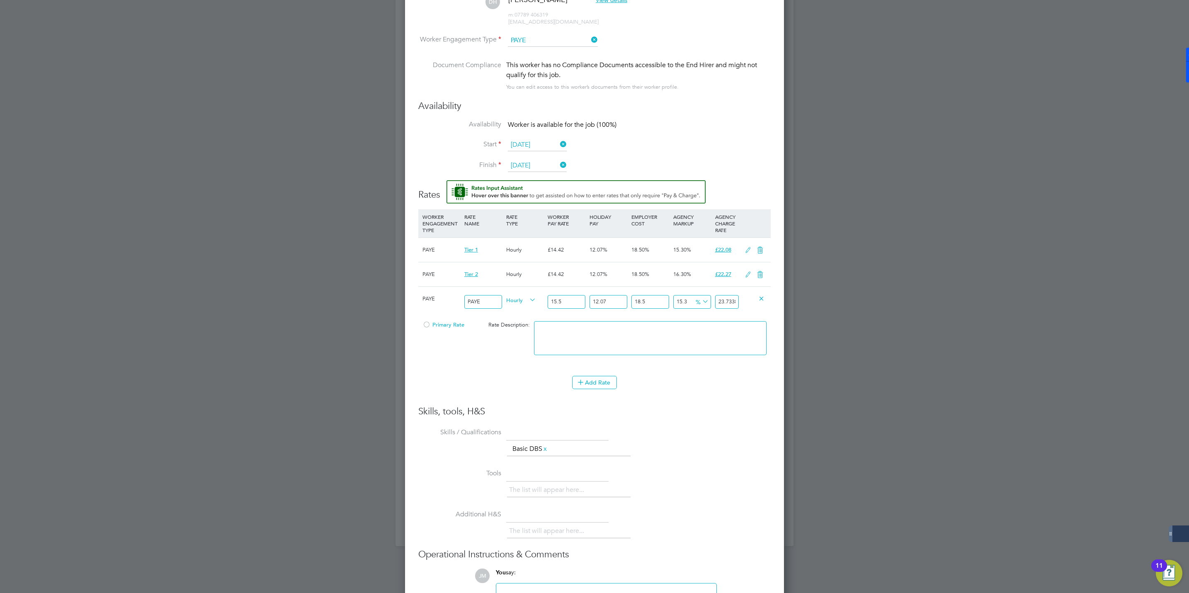
type input "15.55"
type input "23.810440109925"
type input "15.55"
click at [435, 327] on span "Primary Rate" at bounding box center [443, 324] width 42 height 7
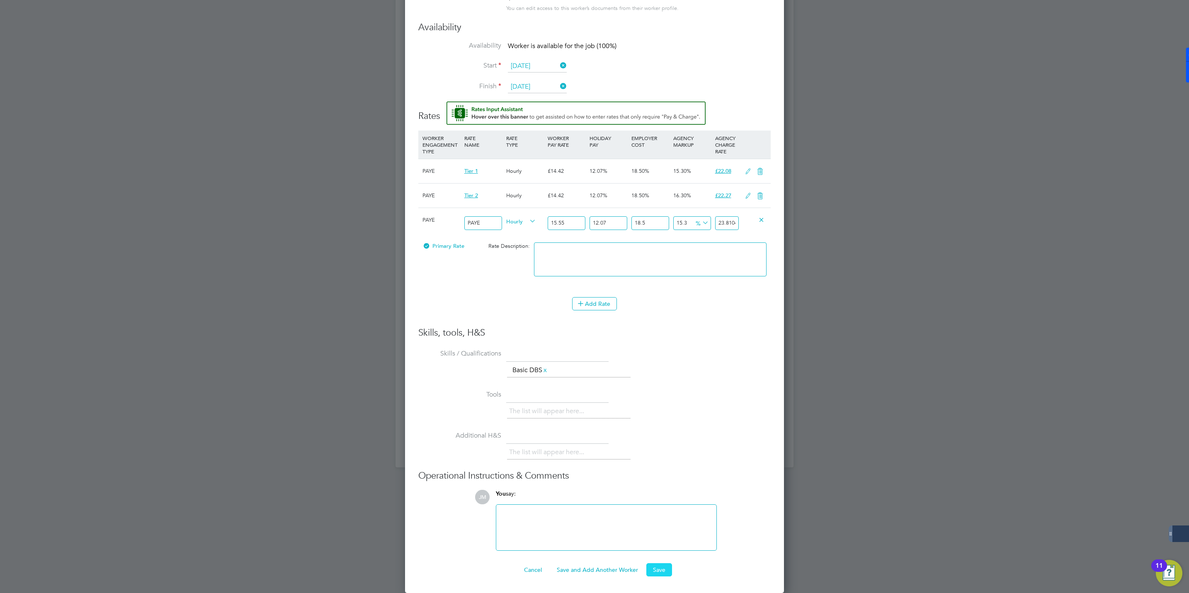
click at [658, 567] on button "Save" at bounding box center [659, 569] width 26 height 13
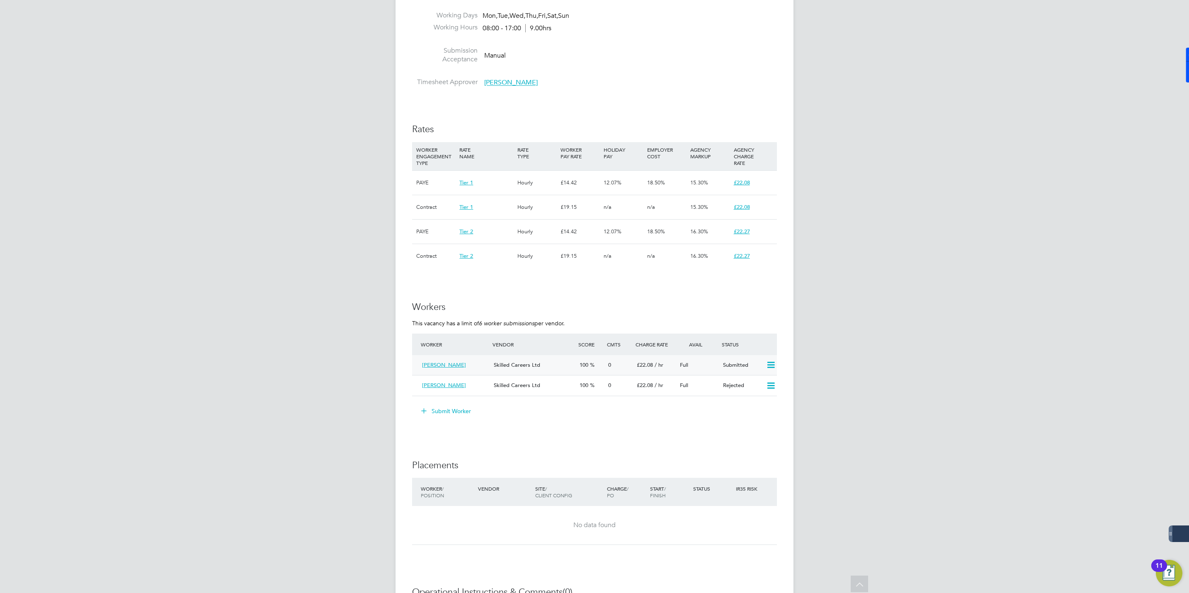
click at [502, 361] on span "Skilled Careers Ltd" at bounding box center [517, 364] width 46 height 7
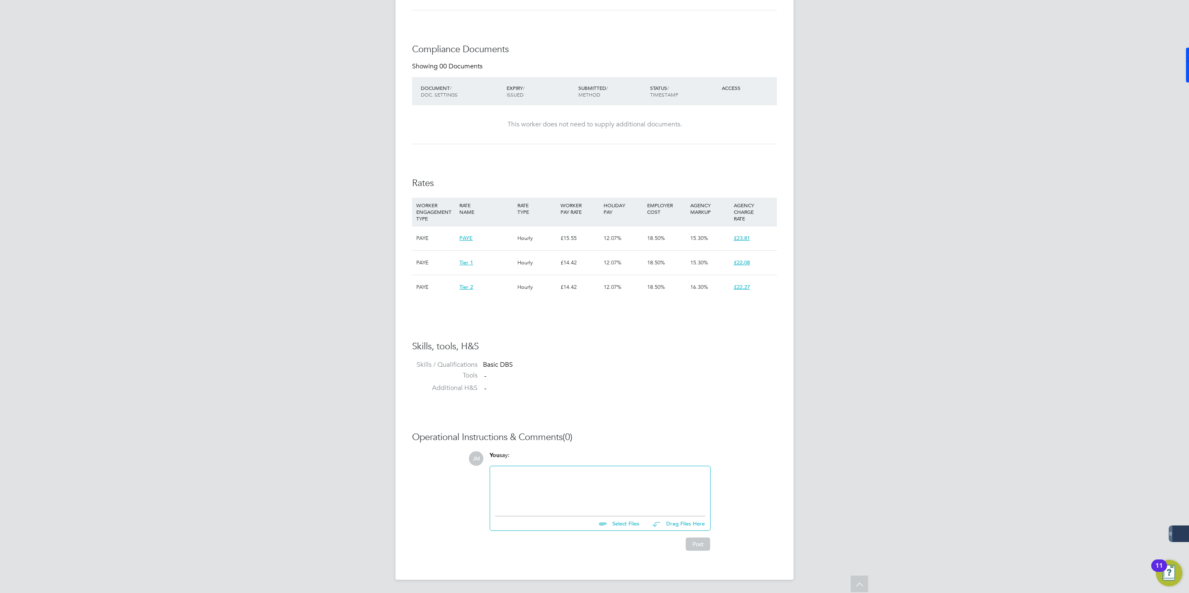
click at [465, 237] on span "PAYE" at bounding box center [465, 238] width 13 height 7
click at [742, 239] on span "£23.81" at bounding box center [742, 238] width 16 height 7
drag, startPoint x: 567, startPoint y: 322, endPoint x: 570, endPoint y: 318, distance: 5.2
click at [567, 322] on div "Availability Availability Worker is available for the job (100%) Start 25 Aug 2…" at bounding box center [594, 115] width 365 height 567
click at [550, 163] on div "Availability Availability Worker is available for the job (100%) Start 25 Aug 2…" at bounding box center [594, 115] width 365 height 567
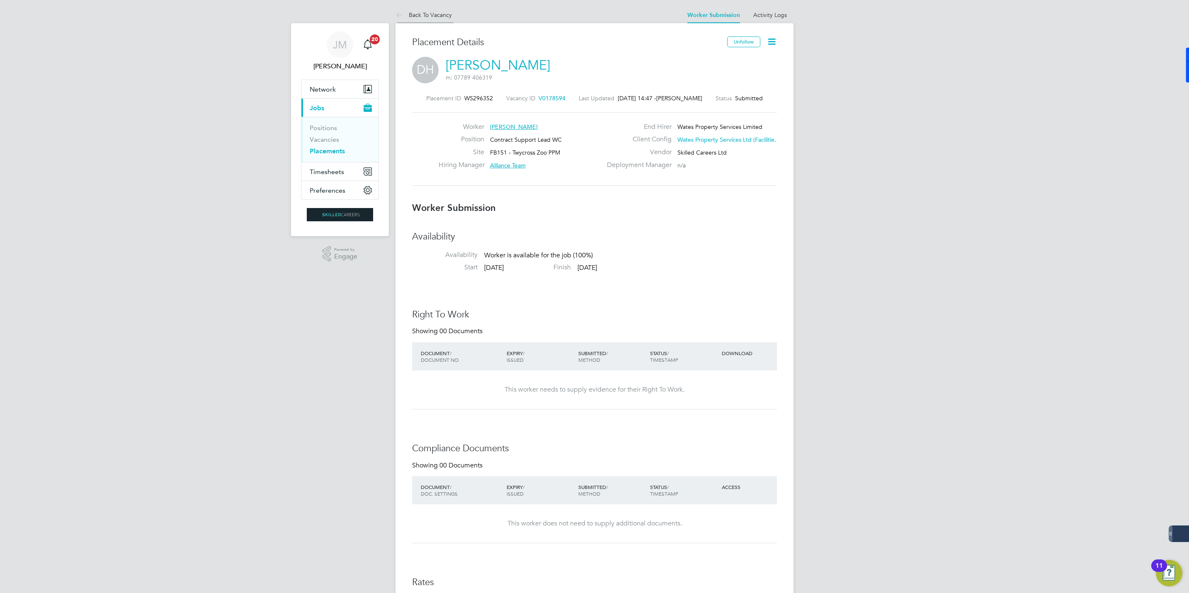
click at [428, 14] on link "Back To Vacancy" at bounding box center [423, 14] width 56 height 7
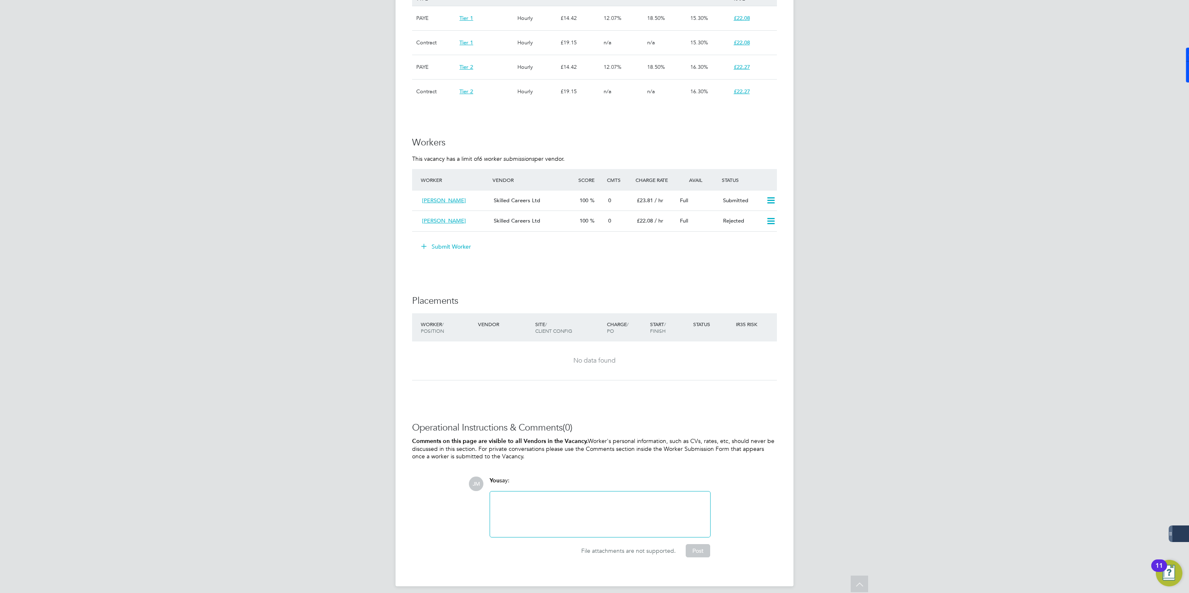
click at [644, 231] on ul "Worker Vendor Score Cmts Charge Rate Avail Status Dawn Haig Skilled Careers Ltd…" at bounding box center [594, 215] width 365 height 93
drag, startPoint x: 644, startPoint y: 231, endPoint x: 632, endPoint y: 257, distance: 28.0
click at [653, 137] on h3 "Workers" at bounding box center [594, 143] width 365 height 12
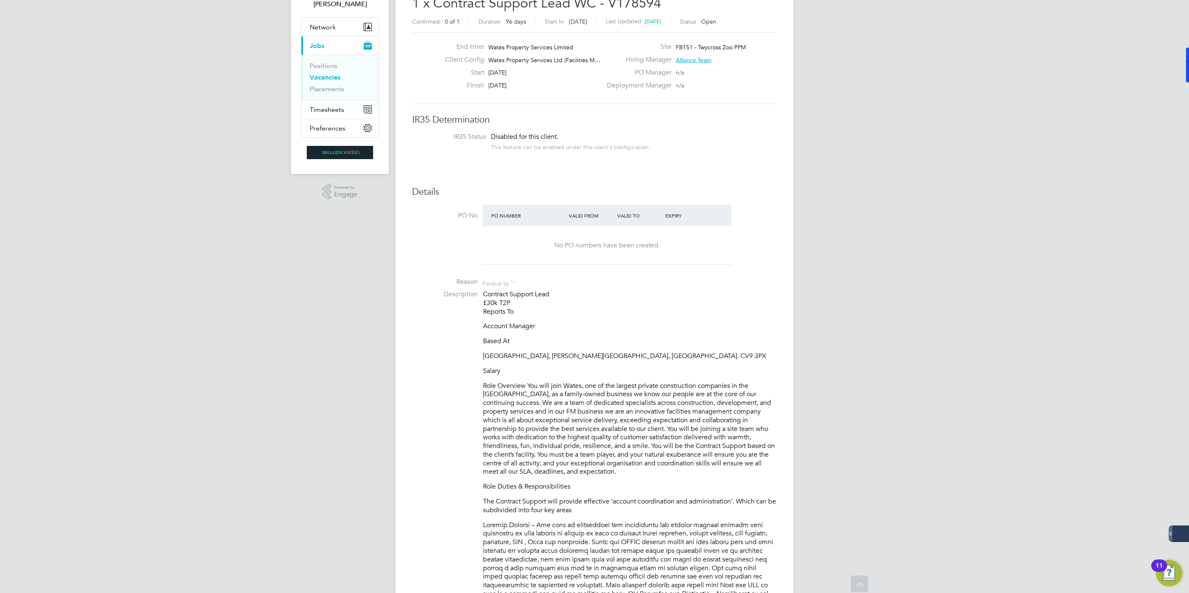
drag, startPoint x: 485, startPoint y: 300, endPoint x: 531, endPoint y: 311, distance: 46.9
click at [531, 311] on p "Contract Support Lead £30k T2P Reports To" at bounding box center [630, 303] width 294 height 26
drag, startPoint x: 531, startPoint y: 311, endPoint x: 536, endPoint y: 311, distance: 5.0
click at [536, 311] on p "Contract Support Lead £30k T2P Reports To" at bounding box center [630, 303] width 294 height 26
drag, startPoint x: 482, startPoint y: 303, endPoint x: 530, endPoint y: 310, distance: 48.6
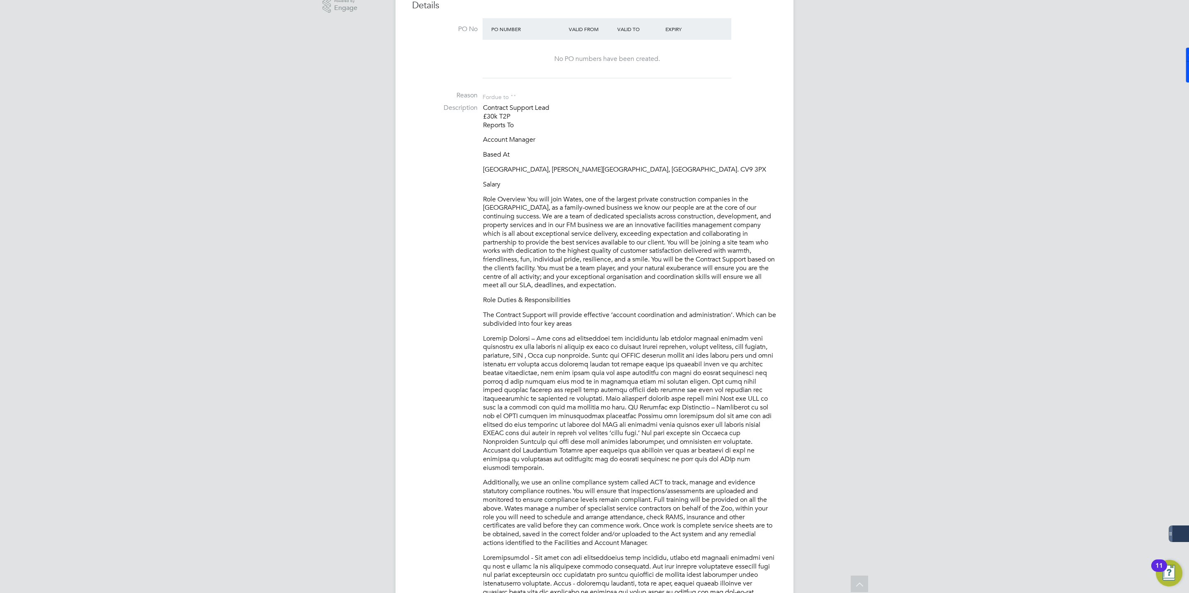
click at [643, 167] on p "Twycross Zoo, Burton Road, Atherstone, Warwickshire. CV9 3PX" at bounding box center [630, 169] width 294 height 9
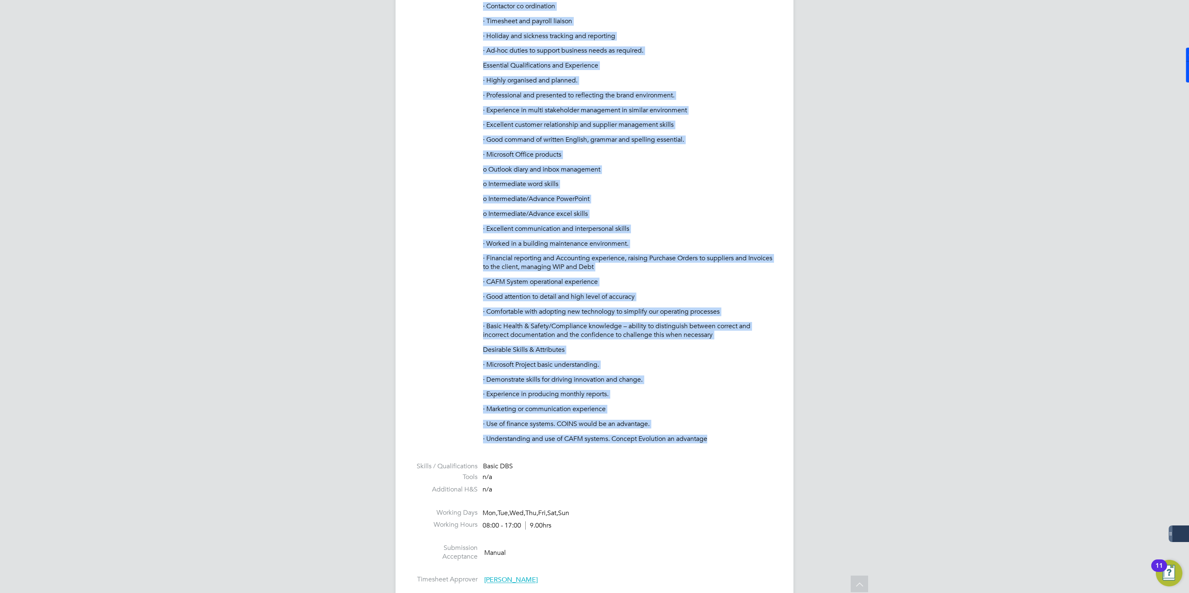
drag, startPoint x: 484, startPoint y: 107, endPoint x: 729, endPoint y: 433, distance: 407.7
copy div "Contract Support Lead £30k T2P Reports To Account Manager Based At Twycross Zoo…"
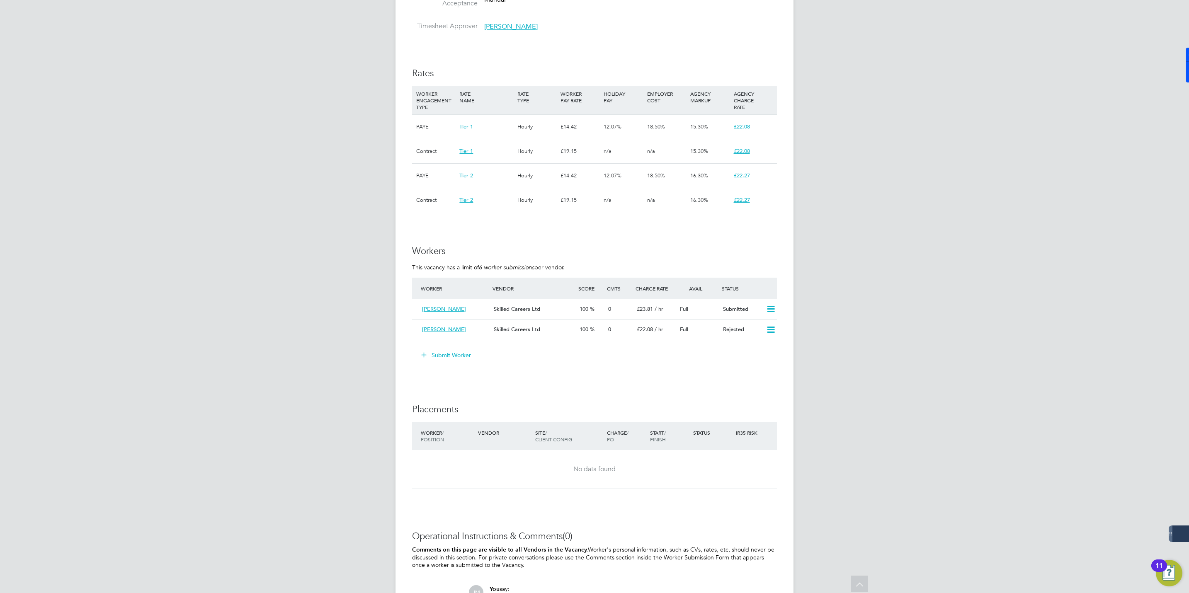
scroll to position [1617, 0]
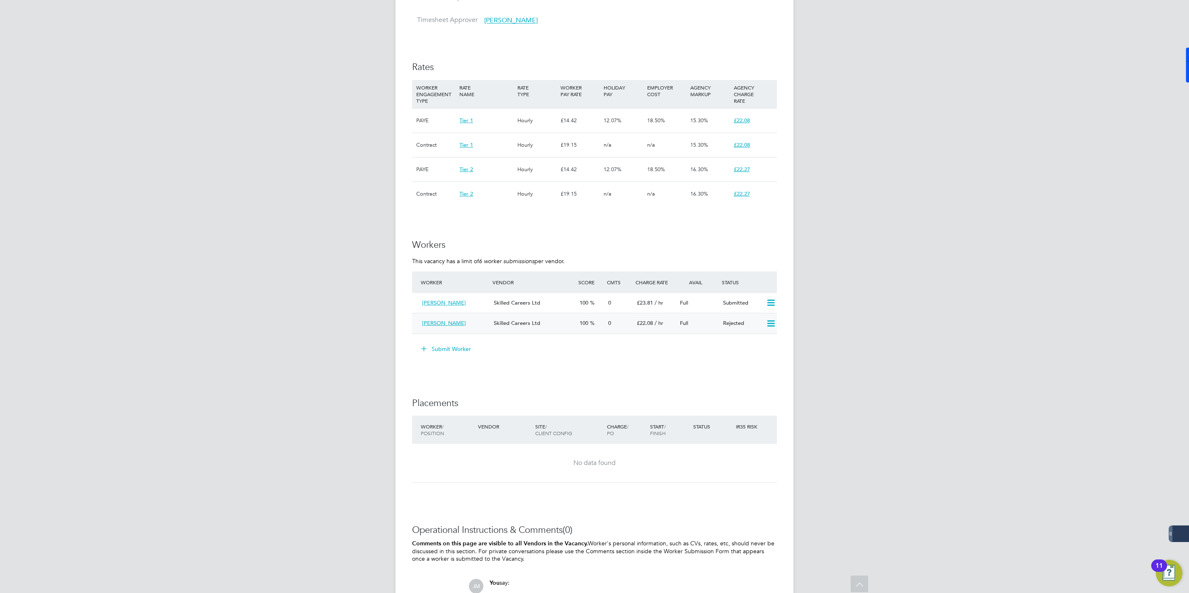
click at [445, 320] on span "Mohammed Meah" at bounding box center [444, 323] width 44 height 7
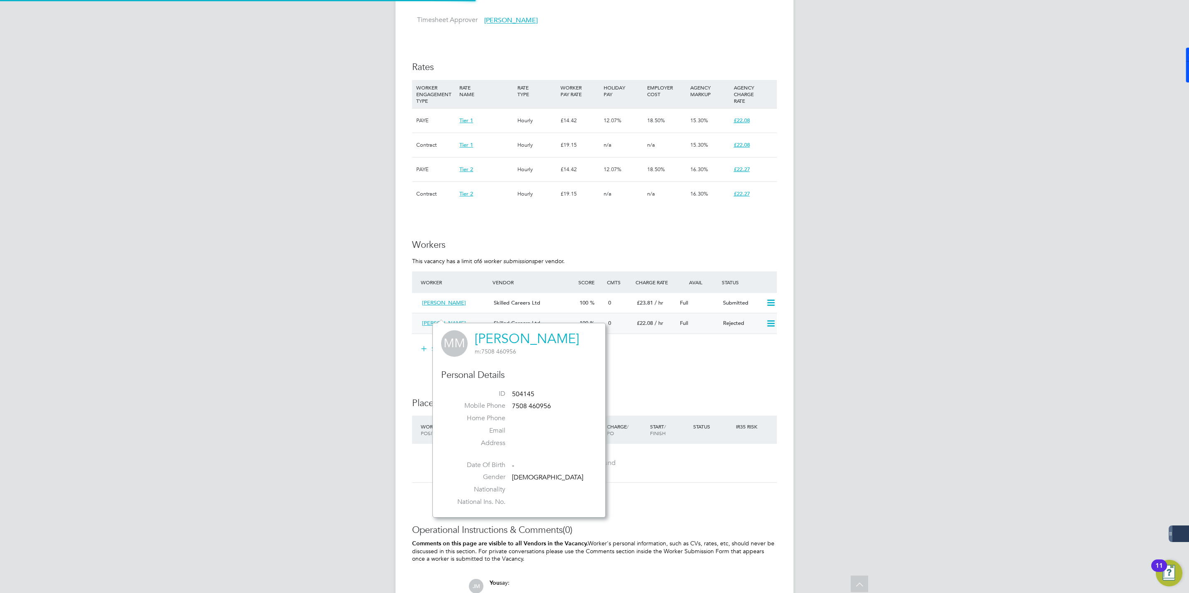
scroll to position [194, 173]
click at [451, 320] on span "Mohammed Meah" at bounding box center [444, 323] width 44 height 7
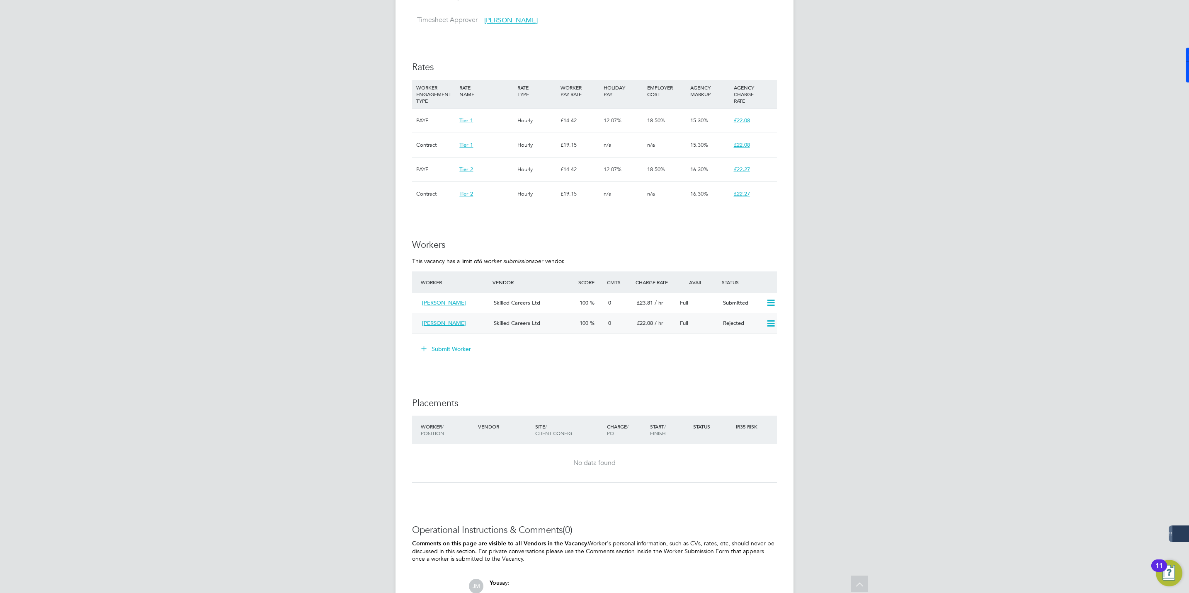
click at [456, 320] on span "Mohammed Meah" at bounding box center [444, 323] width 44 height 7
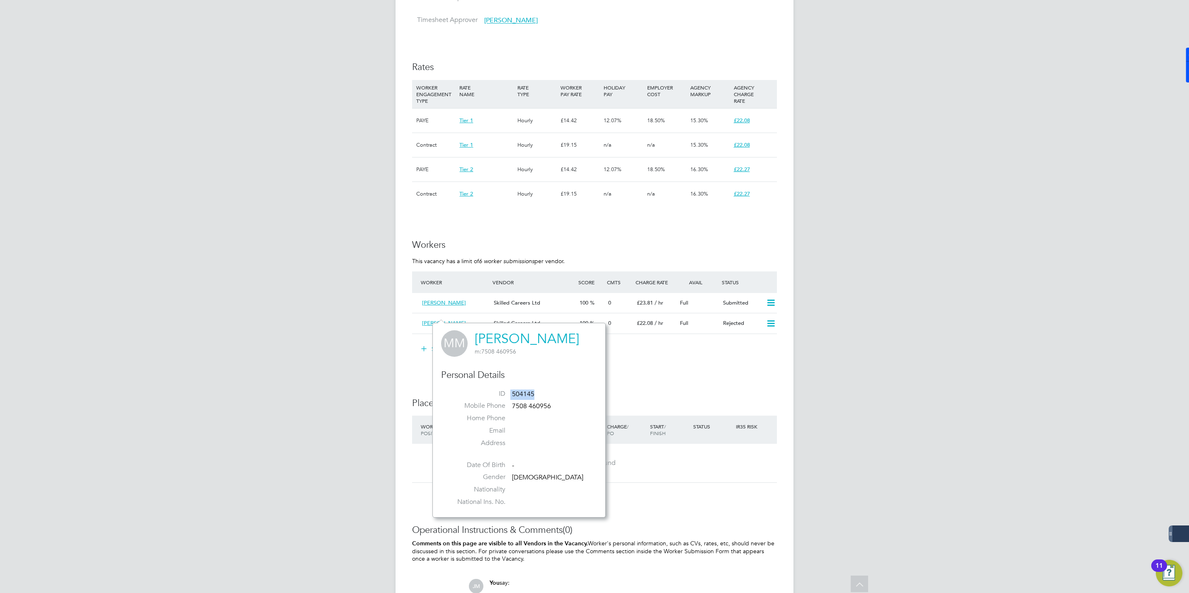
drag, startPoint x: 534, startPoint y: 395, endPoint x: 505, endPoint y: 392, distance: 28.7
click at [505, 392] on li "ID 504145" at bounding box center [518, 396] width 143 height 12
copy li "504145"
